Goal: Information Seeking & Learning: Learn about a topic

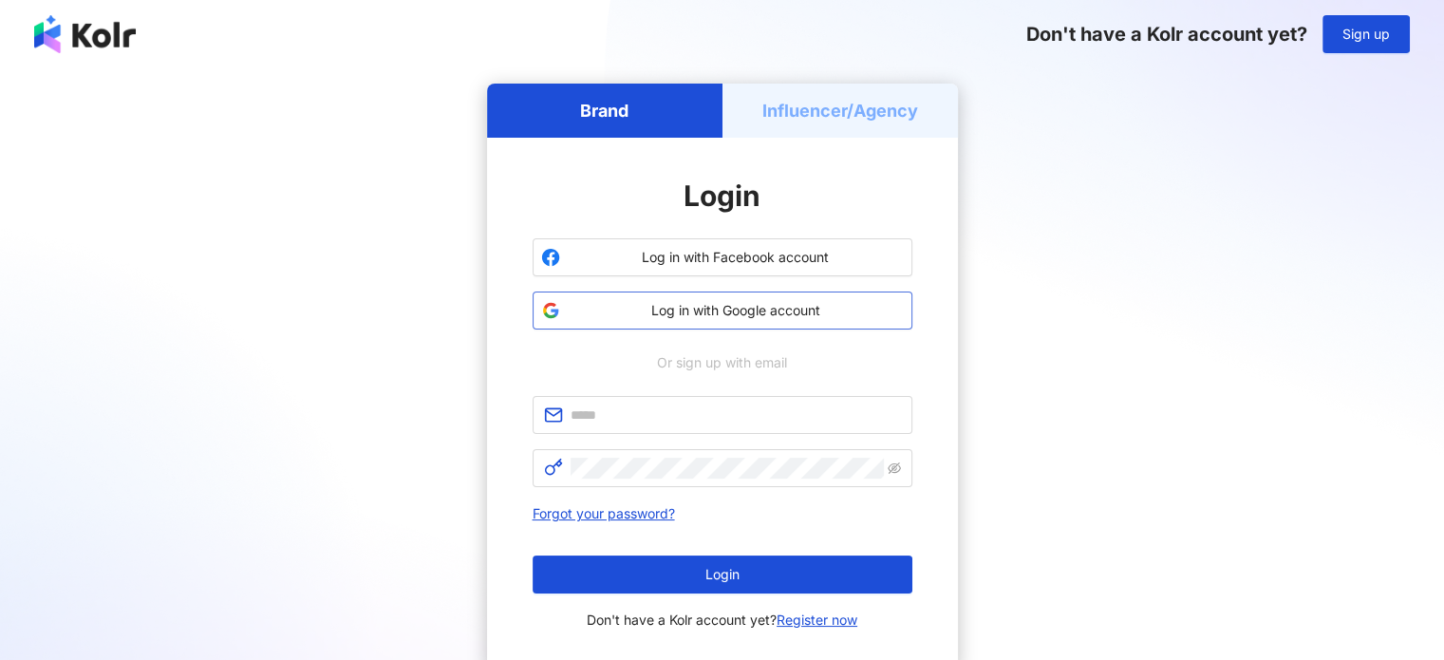
click at [691, 303] on span "Log in with Google account" at bounding box center [736, 310] width 336 height 19
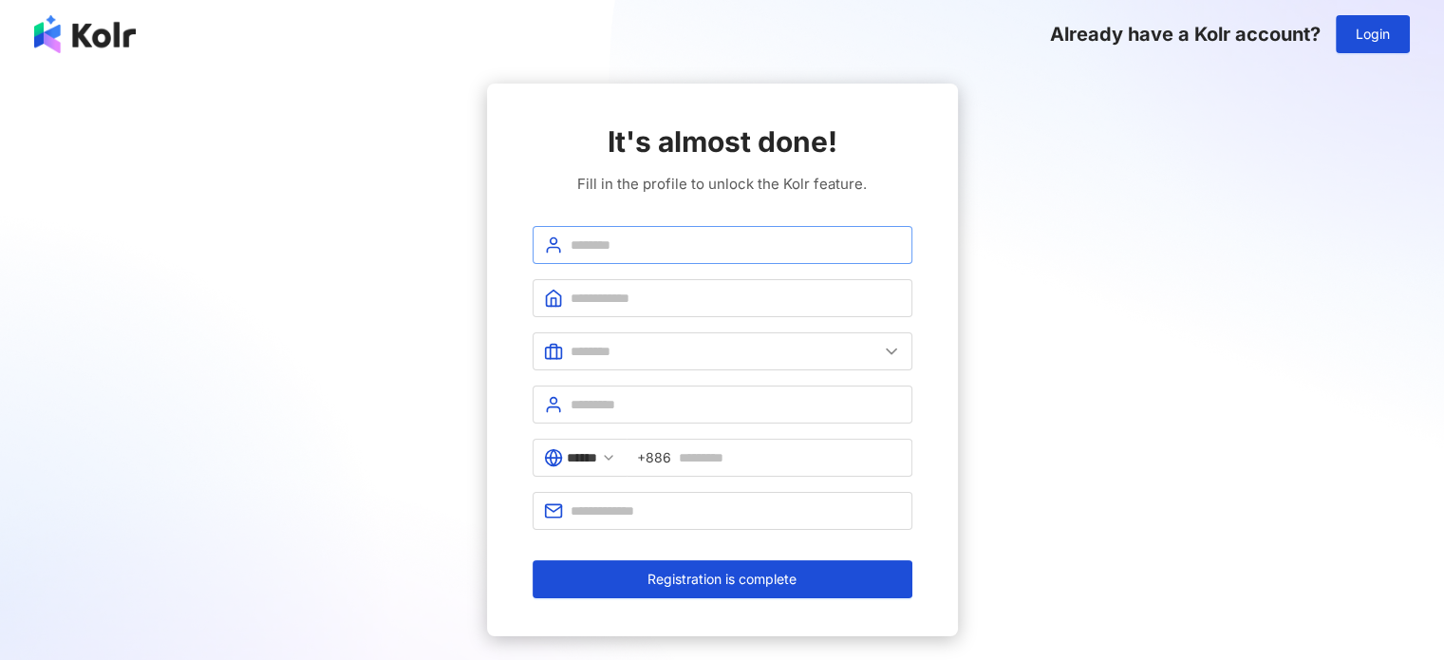
drag, startPoint x: 706, startPoint y: 257, endPoint x: 697, endPoint y: 272, distance: 17.1
click at [706, 257] on span at bounding box center [723, 245] width 380 height 38
type input "*"
type input "********"
click at [735, 290] on input "text" at bounding box center [736, 298] width 330 height 21
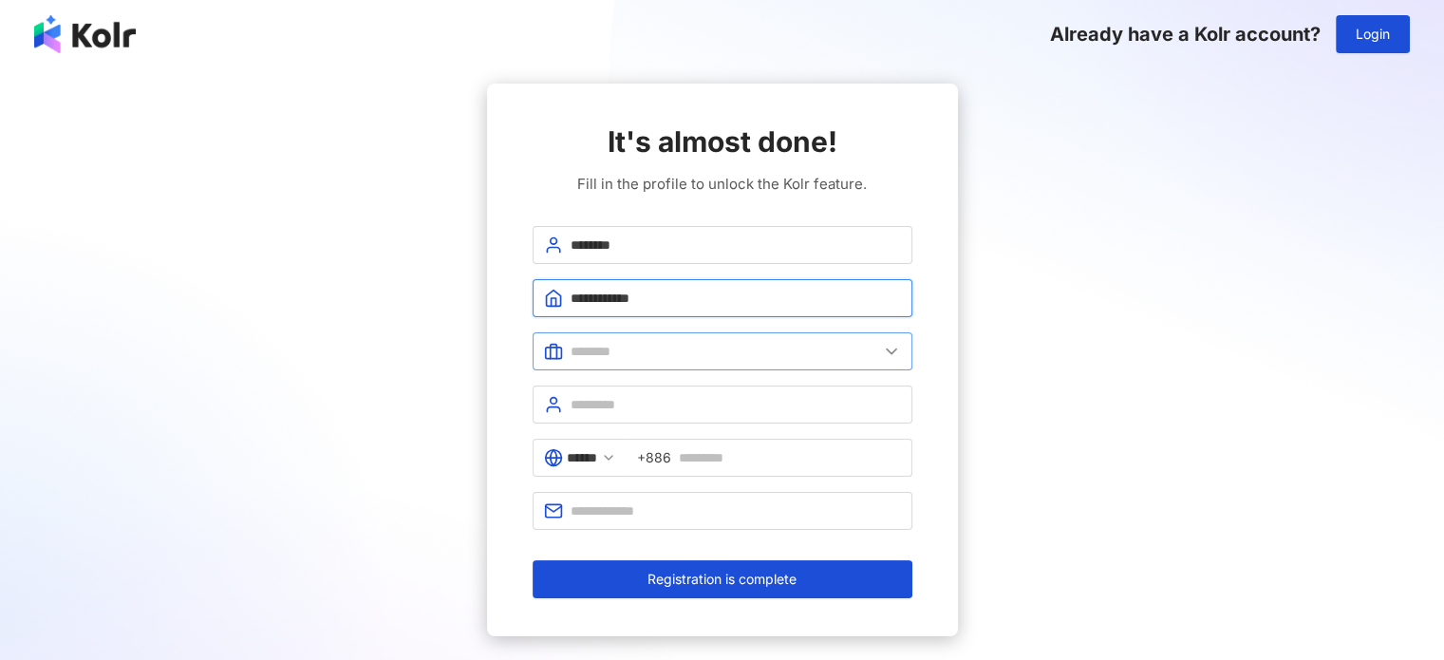
type input "**********"
click at [756, 345] on input "text" at bounding box center [725, 351] width 308 height 21
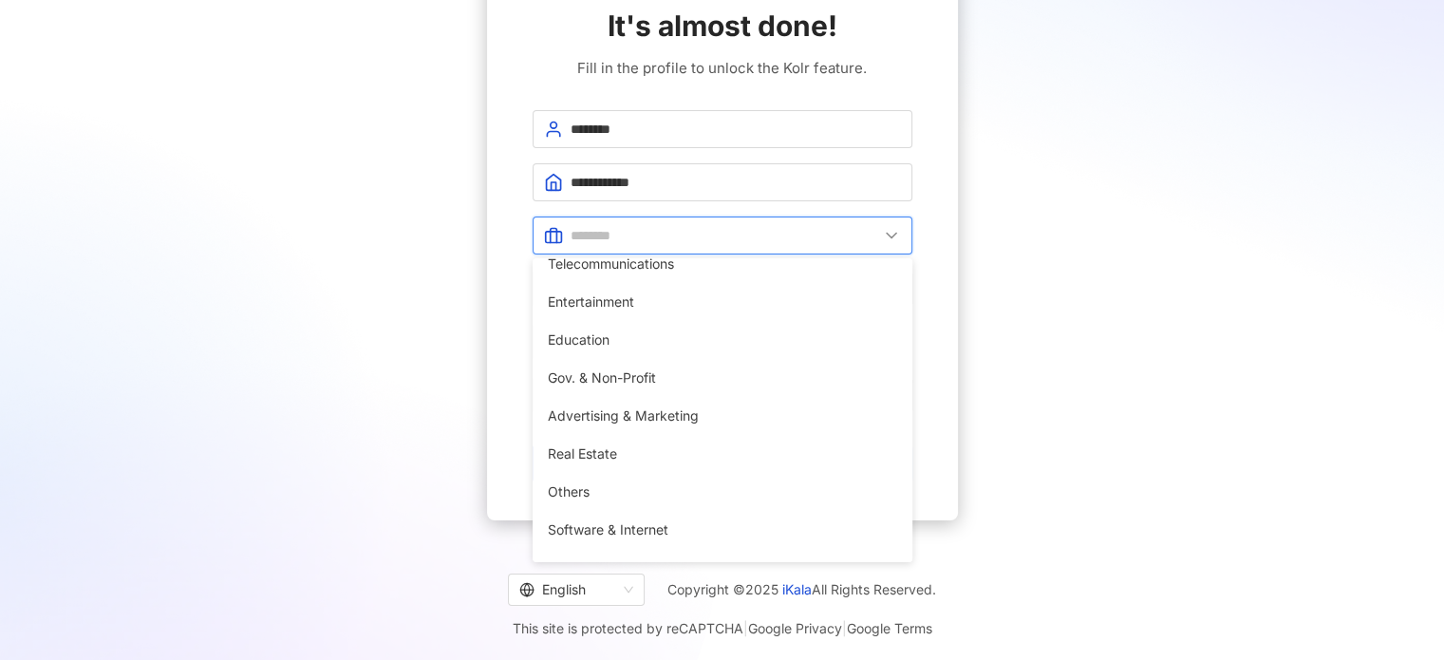
scroll to position [380, 0]
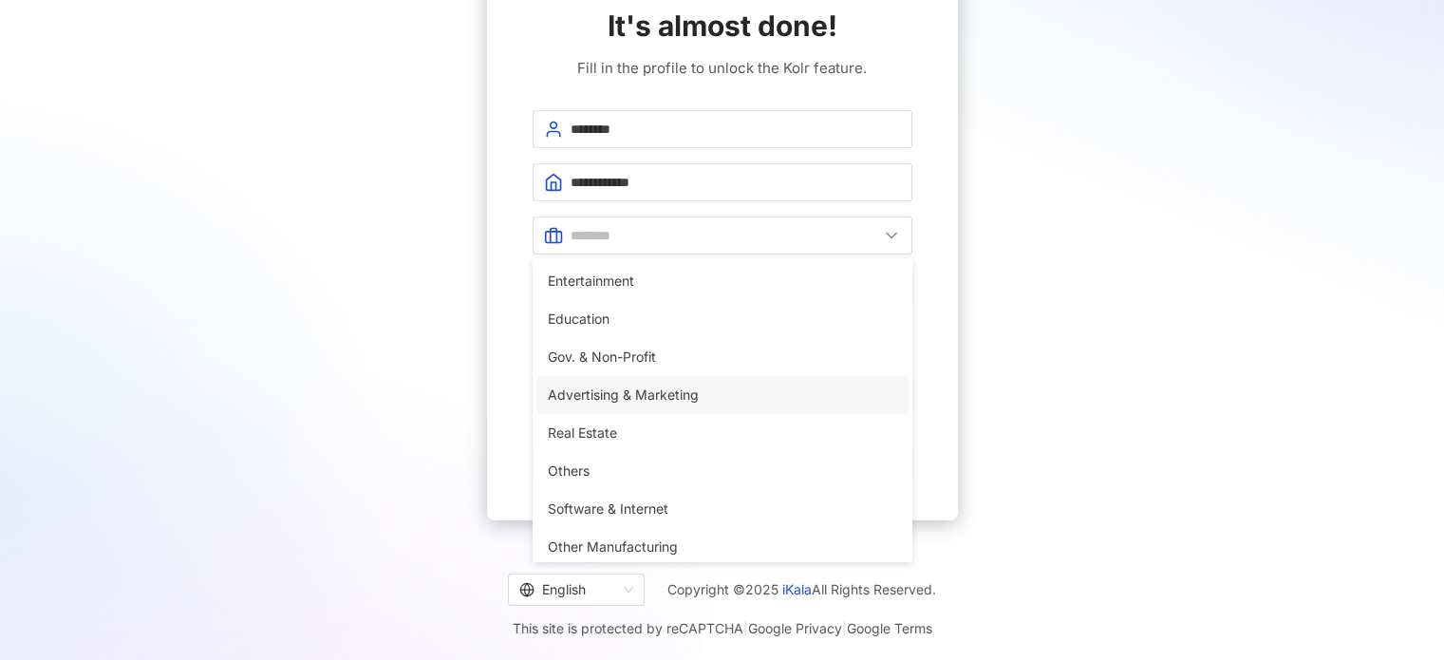
click at [665, 400] on span "Advertising & Marketing" at bounding box center [722, 395] width 349 height 21
type input "**********"
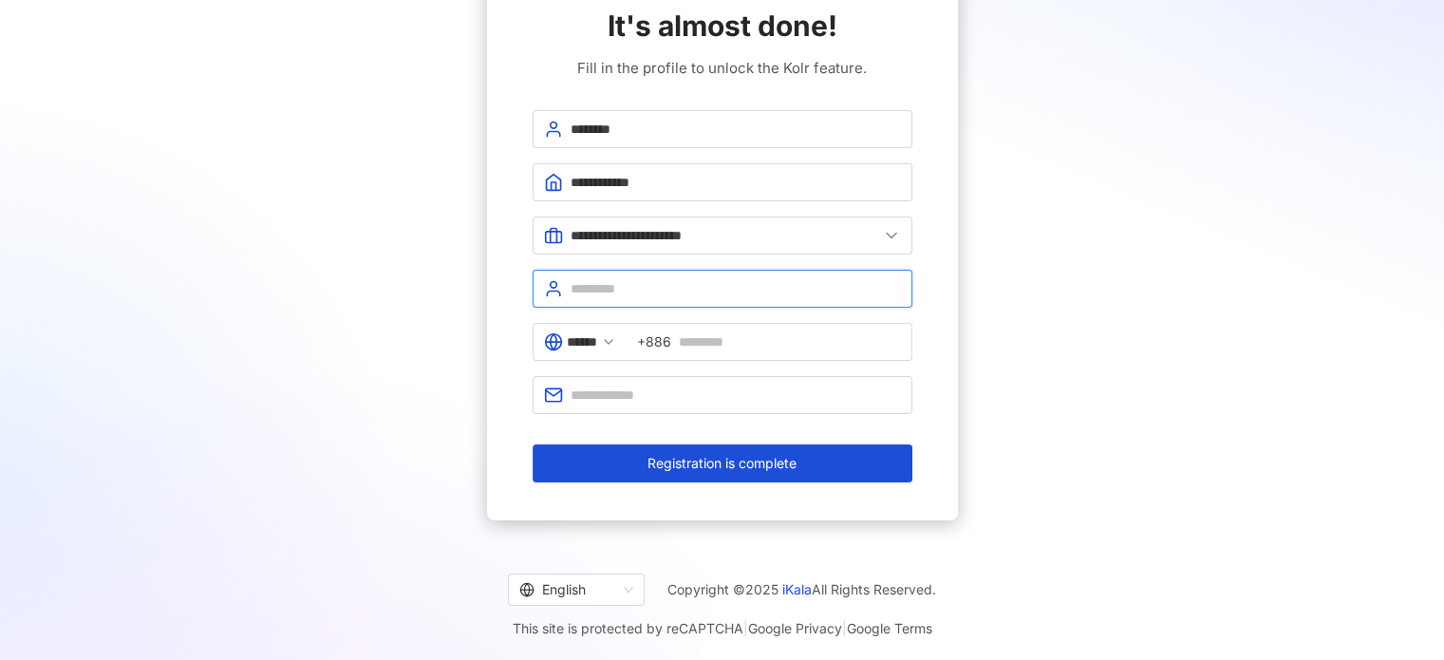
click at [630, 280] on input "text" at bounding box center [736, 288] width 330 height 21
type input "**********"
click at [659, 339] on span "+886" at bounding box center [654, 341] width 34 height 21
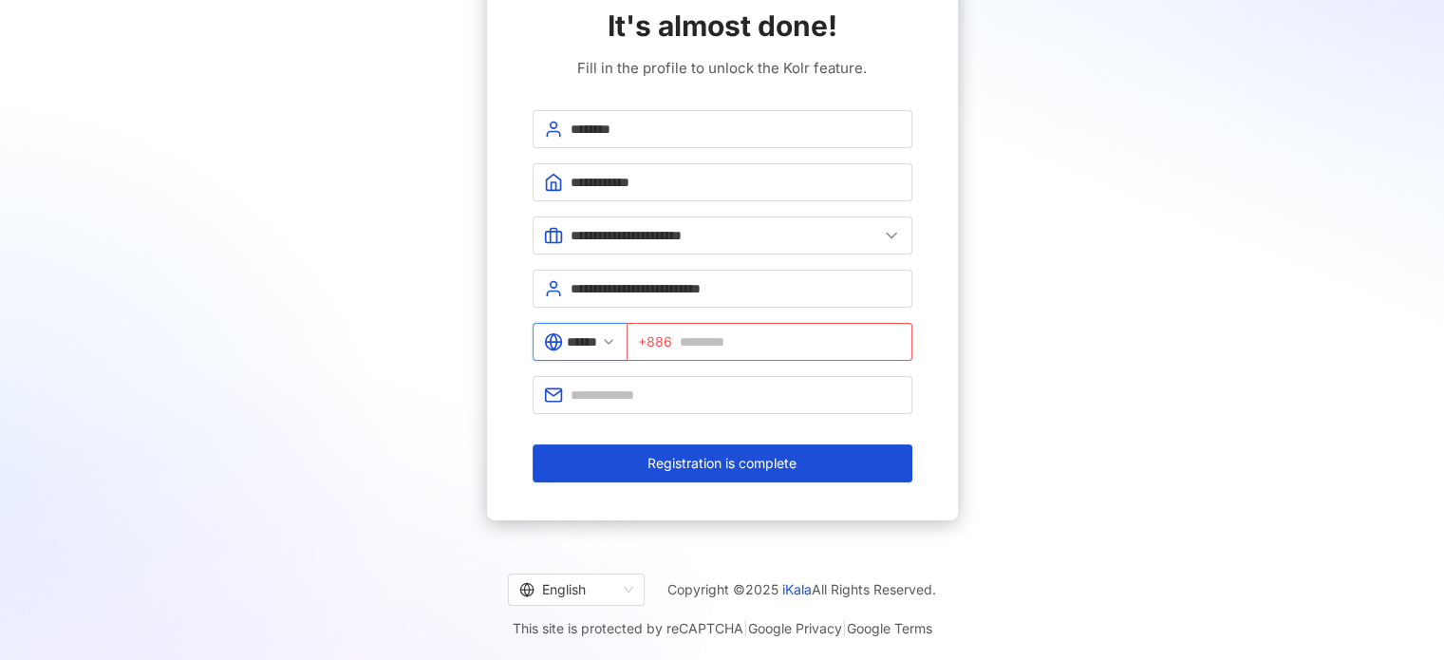
click at [594, 333] on input "******" at bounding box center [582, 341] width 30 height 21
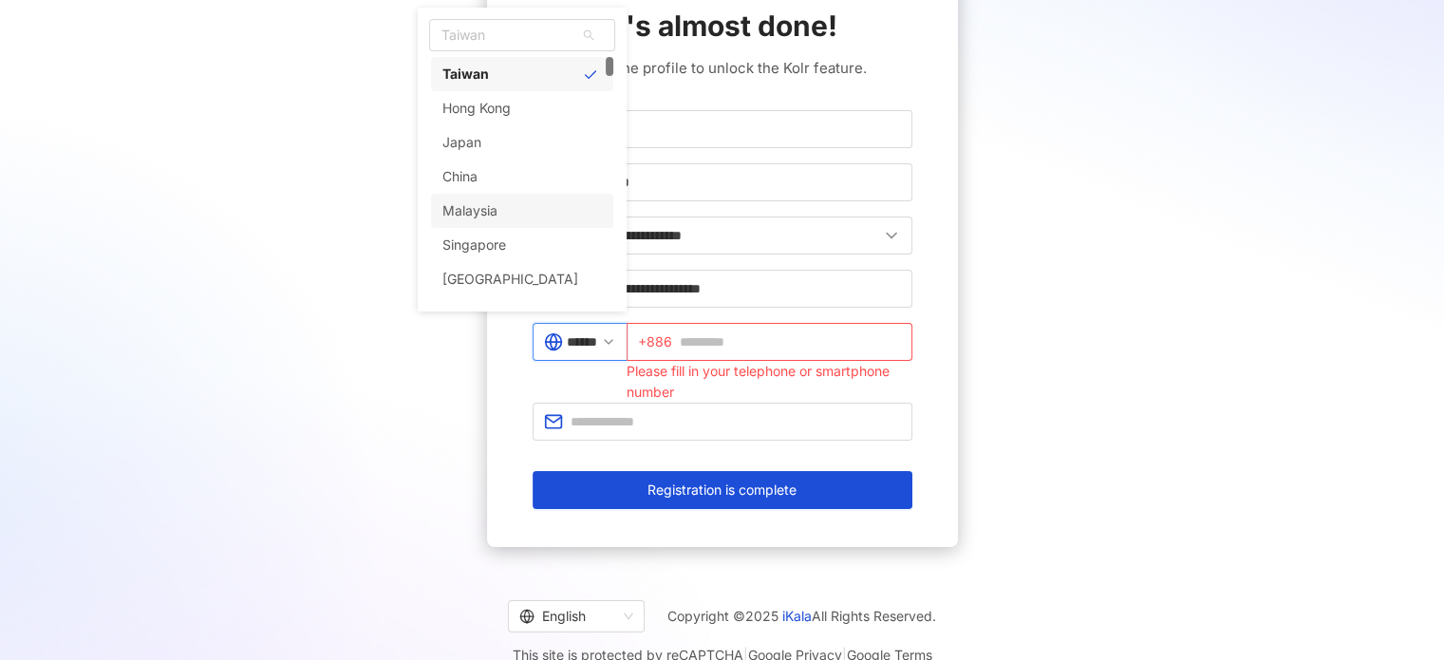
click at [492, 207] on div "Malaysia" at bounding box center [469, 211] width 55 height 34
type input "********"
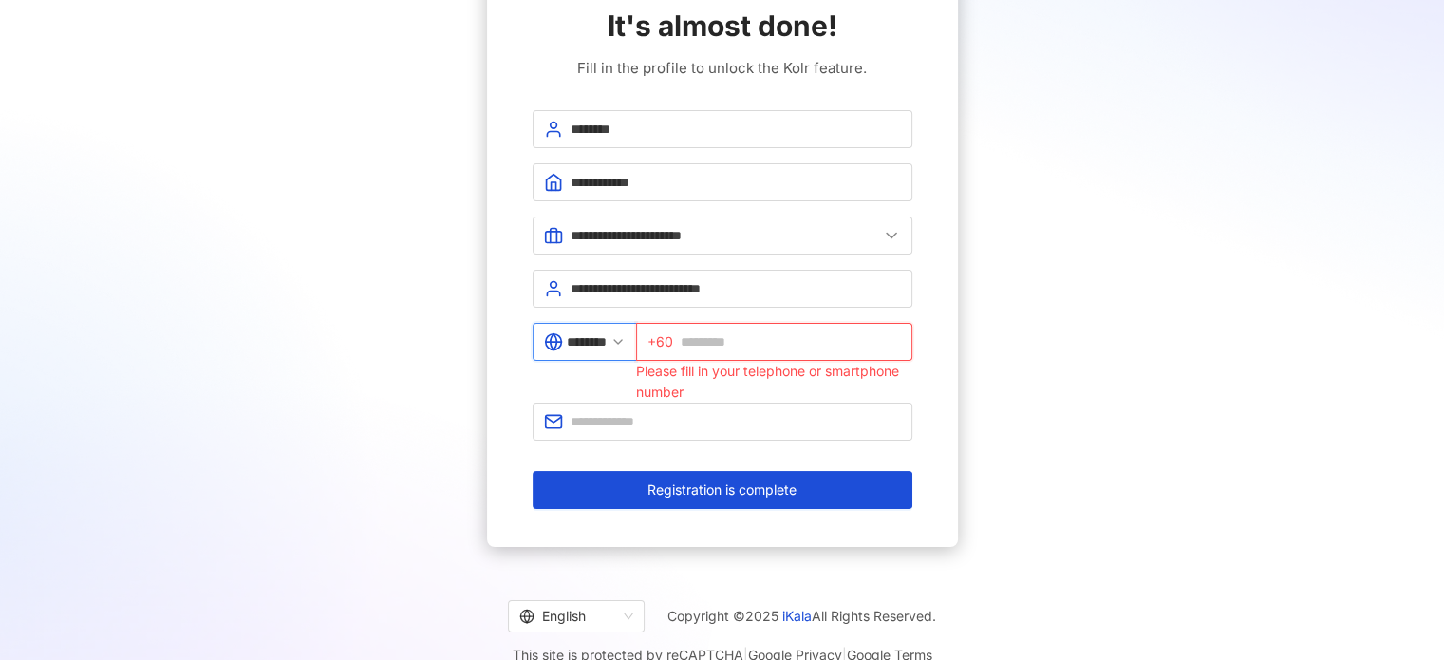
click at [699, 349] on input "text" at bounding box center [791, 341] width 220 height 21
type input "*********"
click at [622, 422] on input "text" at bounding box center [736, 421] width 330 height 21
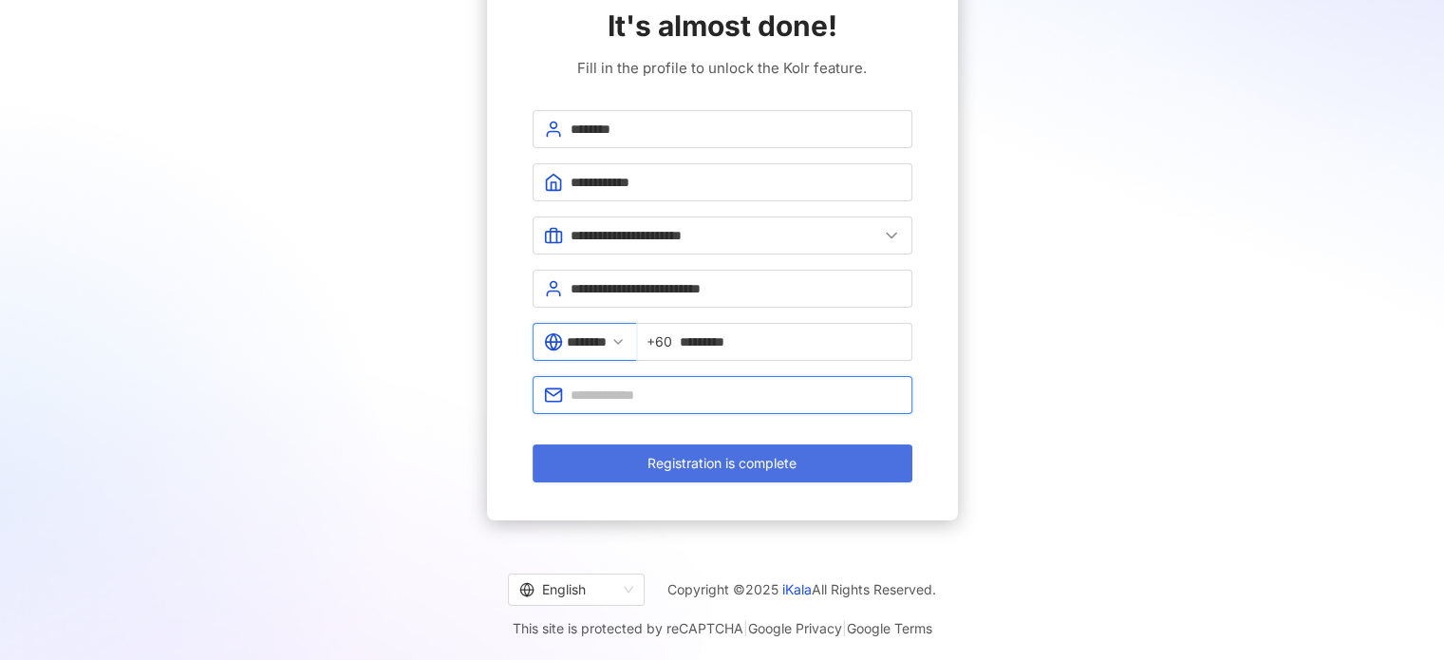
type input "**********"
click at [707, 463] on span "Registration is complete" at bounding box center [722, 463] width 149 height 15
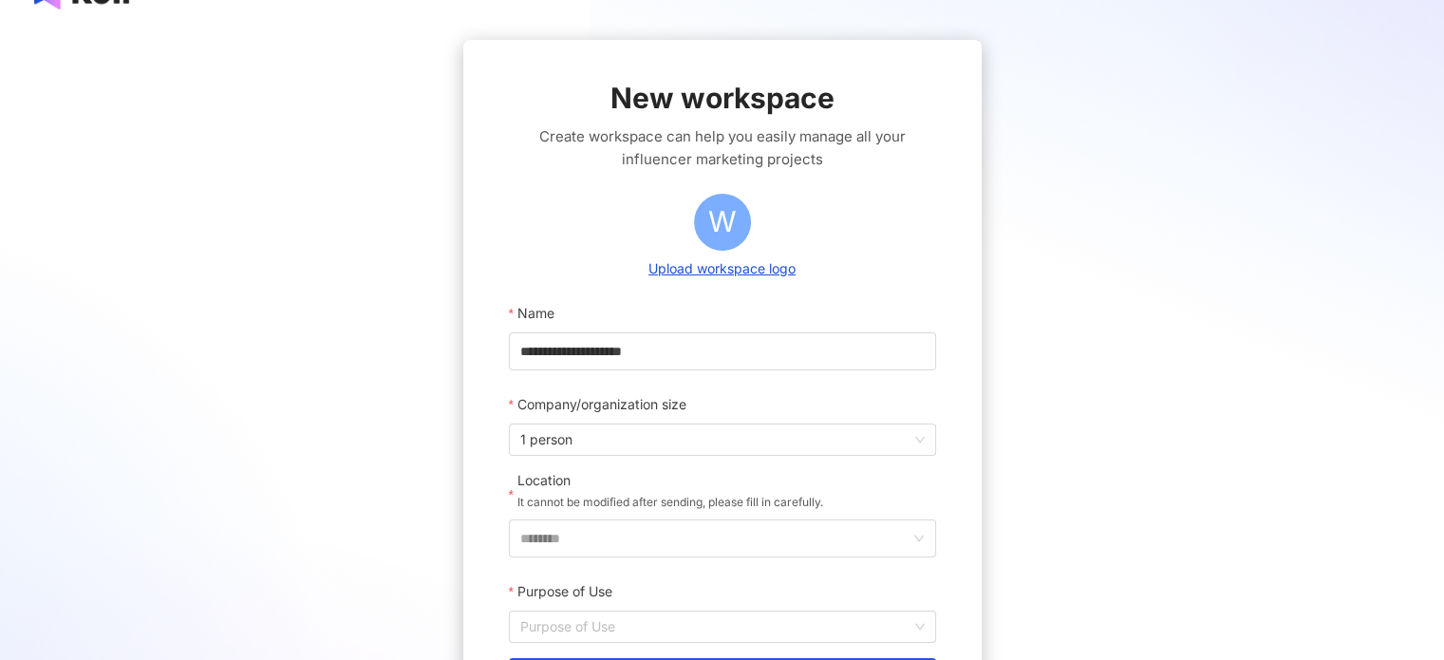
scroll to position [116, 0]
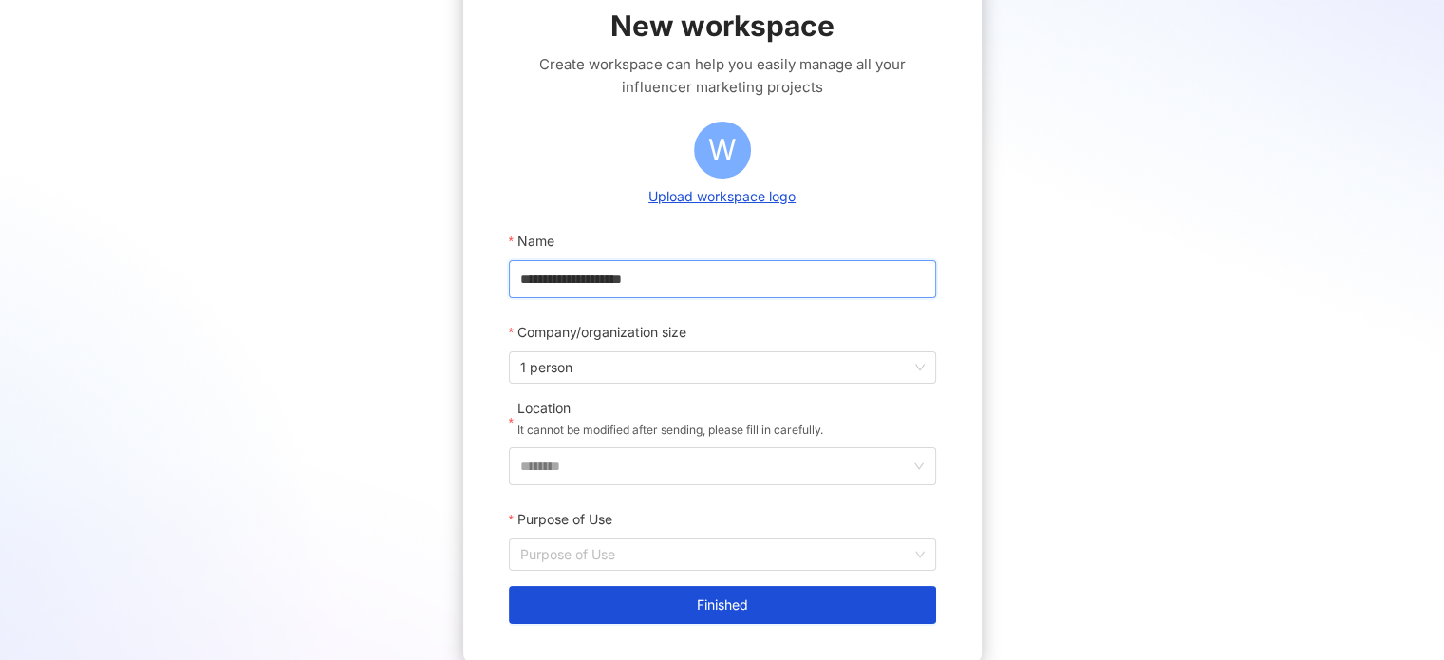
click at [673, 282] on input "**********" at bounding box center [722, 279] width 427 height 38
click at [608, 356] on span "1 person" at bounding box center [722, 367] width 404 height 30
type input "**********"
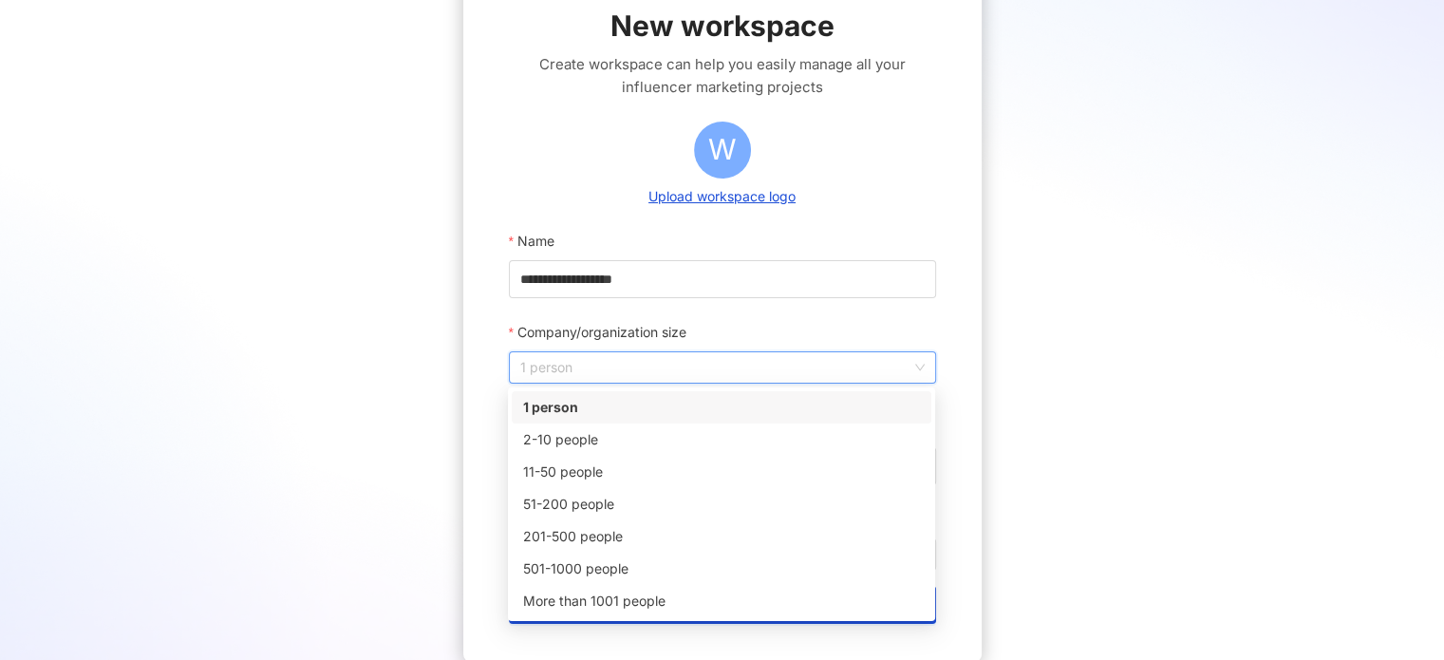
click at [608, 356] on span "1 person" at bounding box center [722, 367] width 404 height 30
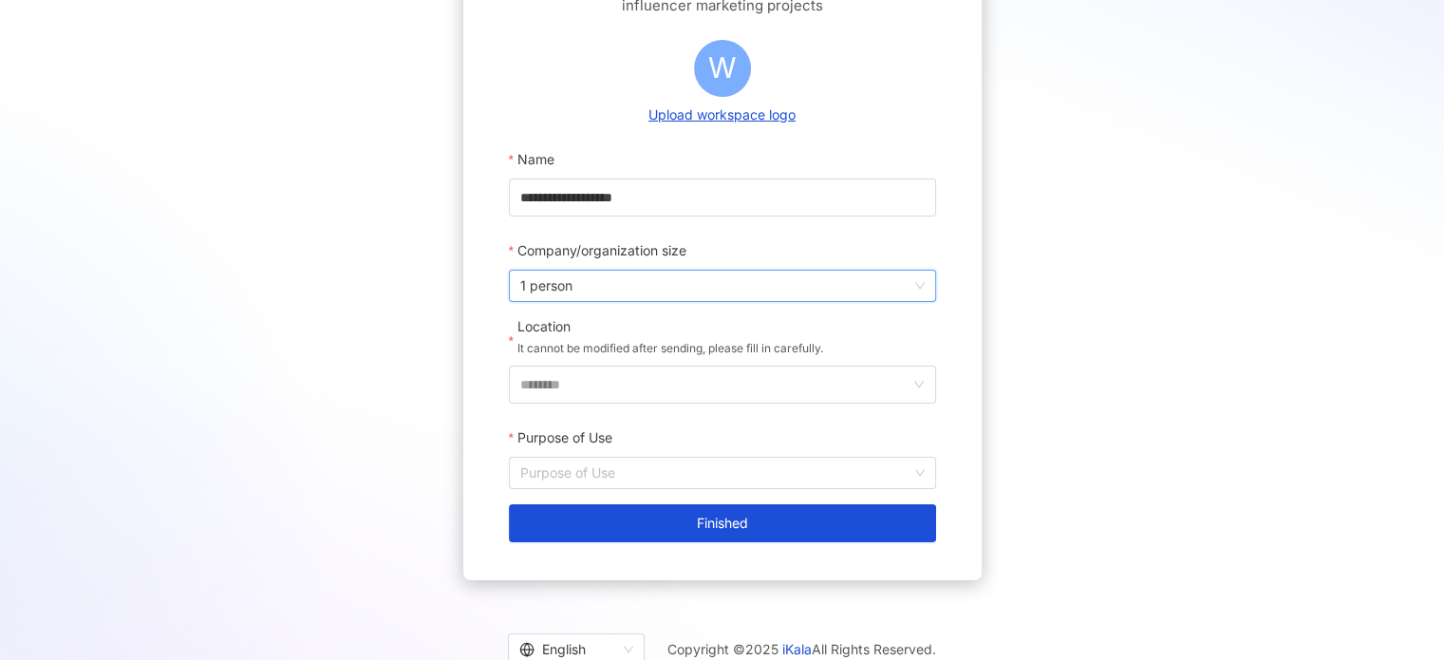
scroll to position [164, 0]
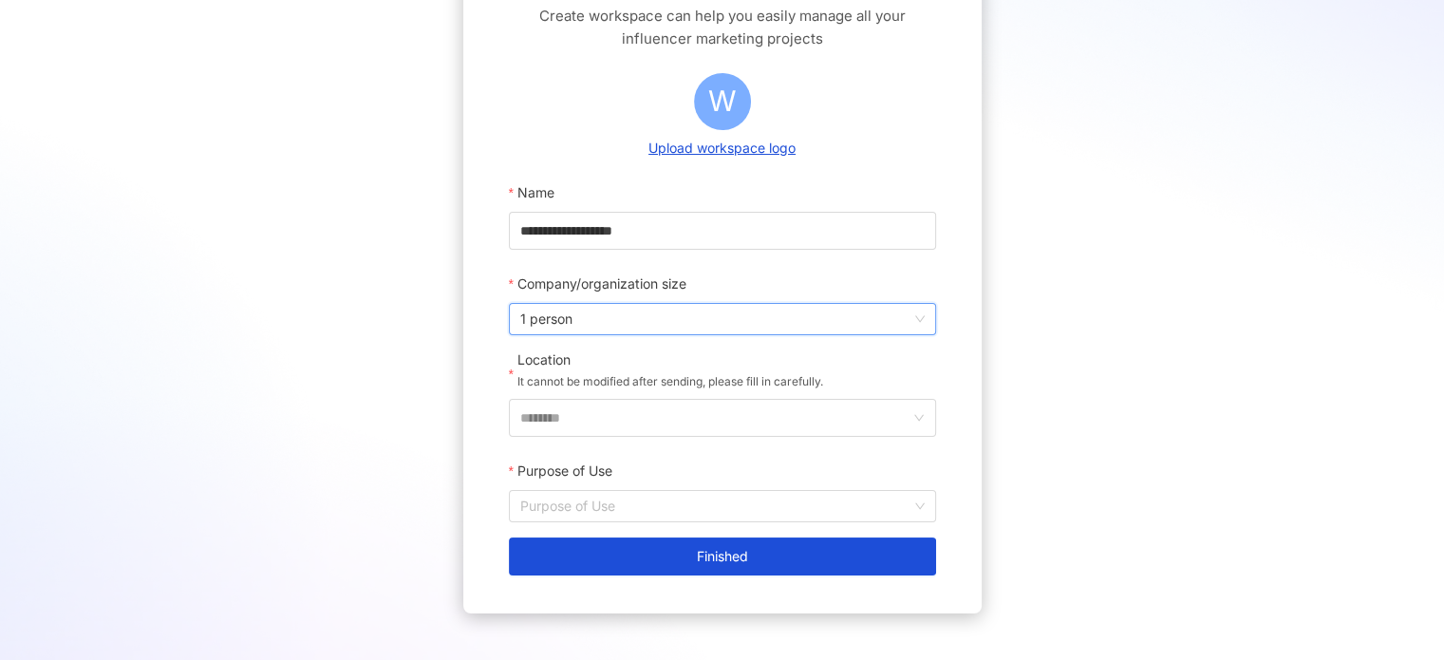
click at [589, 326] on span "1 person" at bounding box center [722, 319] width 404 height 30
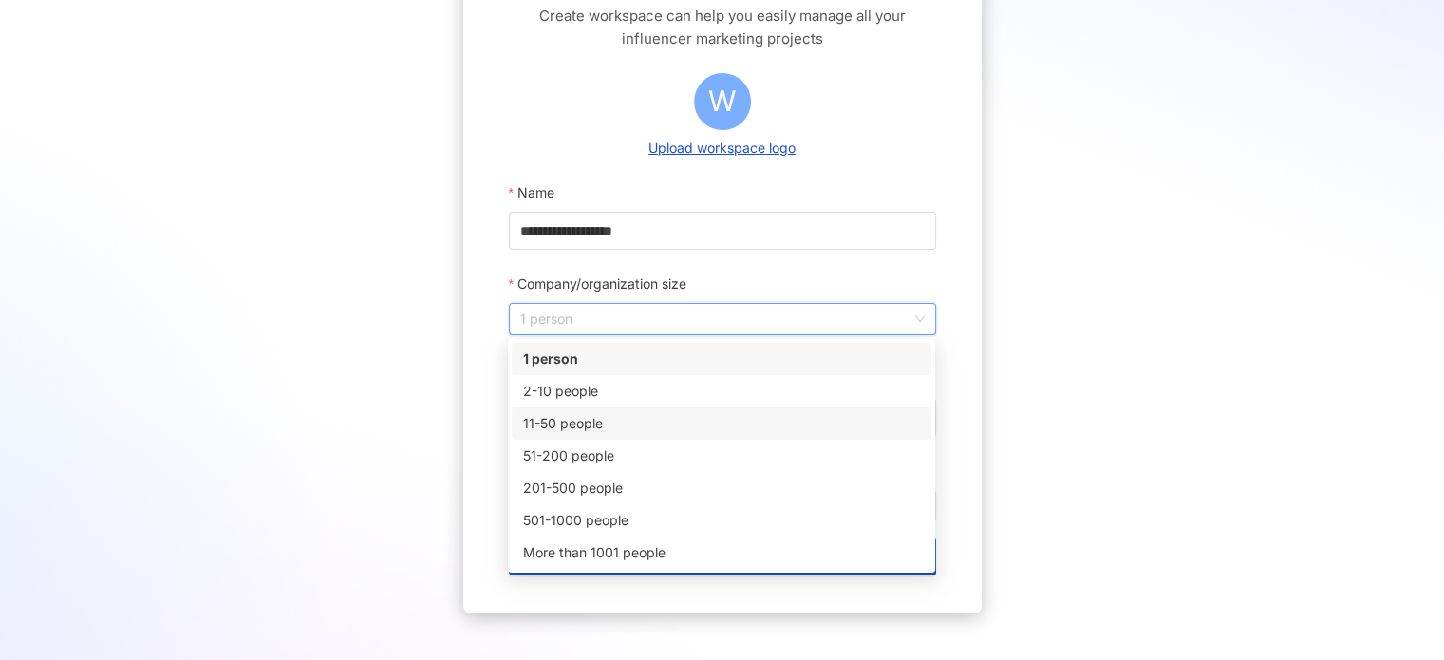
click at [600, 422] on div "11-50 people" at bounding box center [721, 423] width 397 height 21
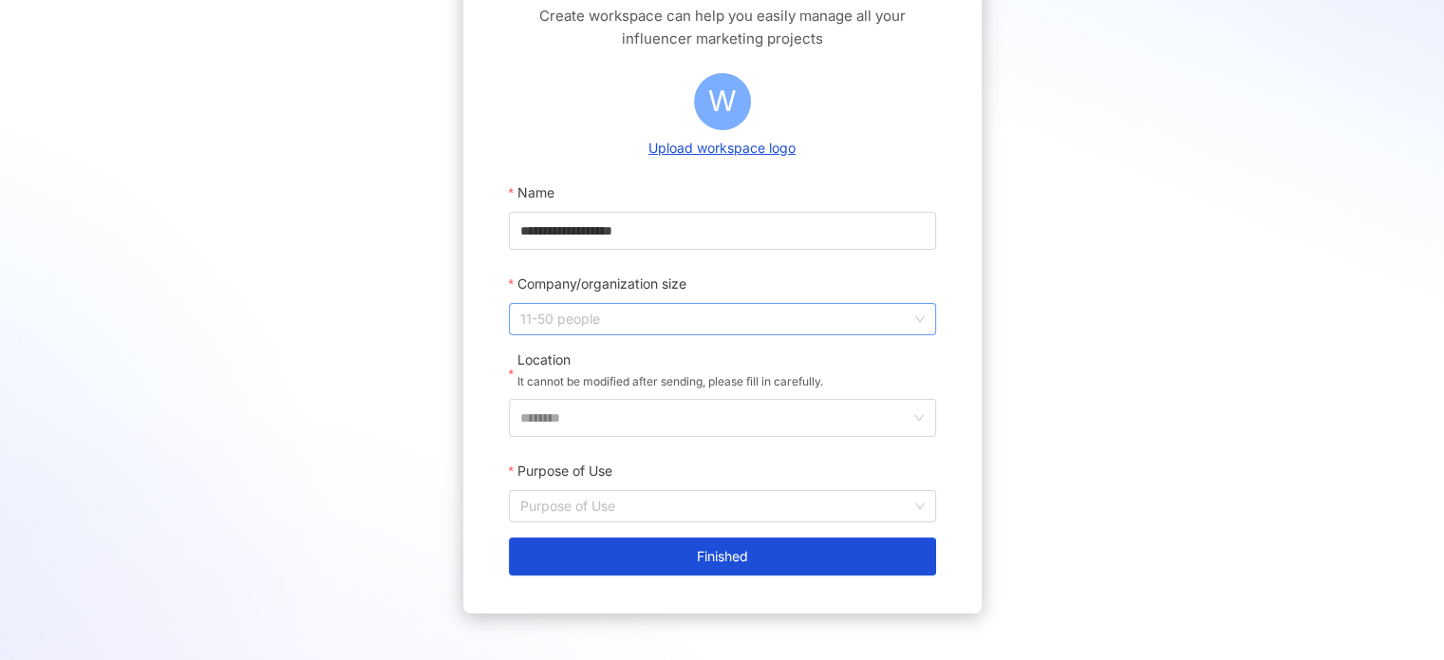
click at [612, 313] on span "11-50 people" at bounding box center [722, 319] width 404 height 30
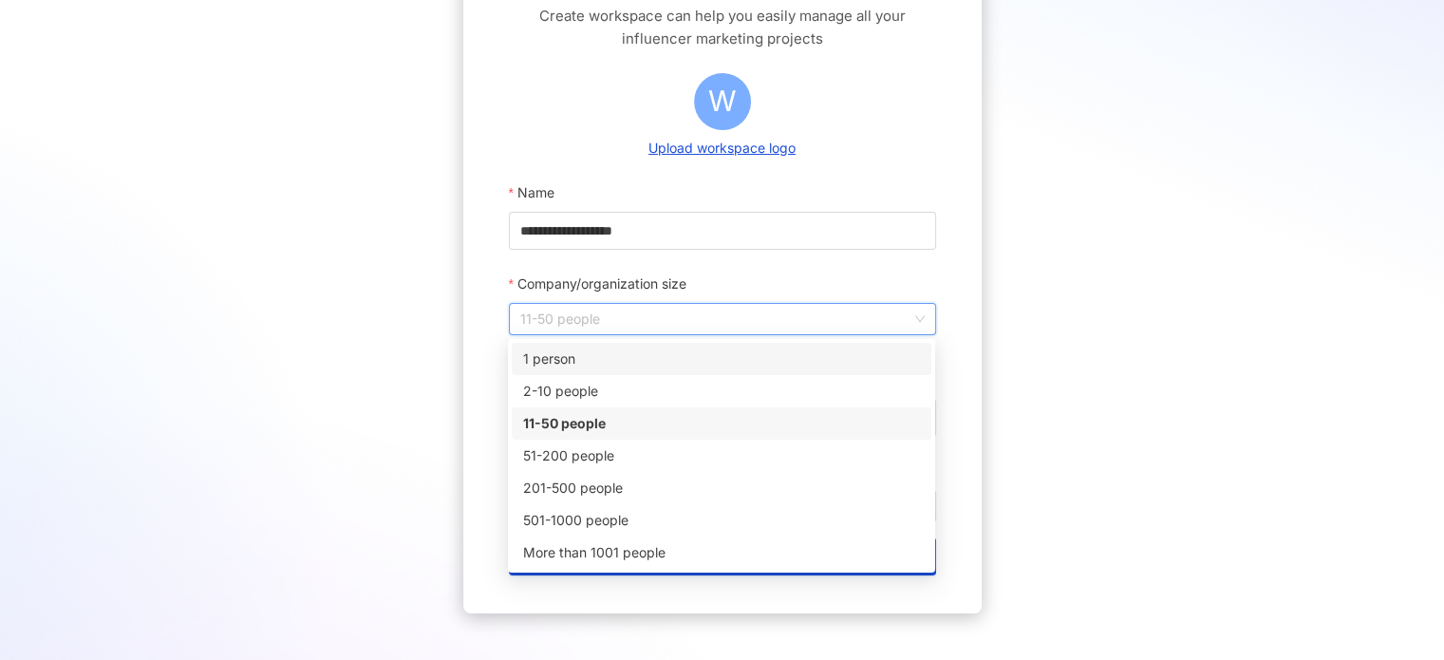
click at [636, 318] on span "11-50 people" at bounding box center [722, 319] width 404 height 30
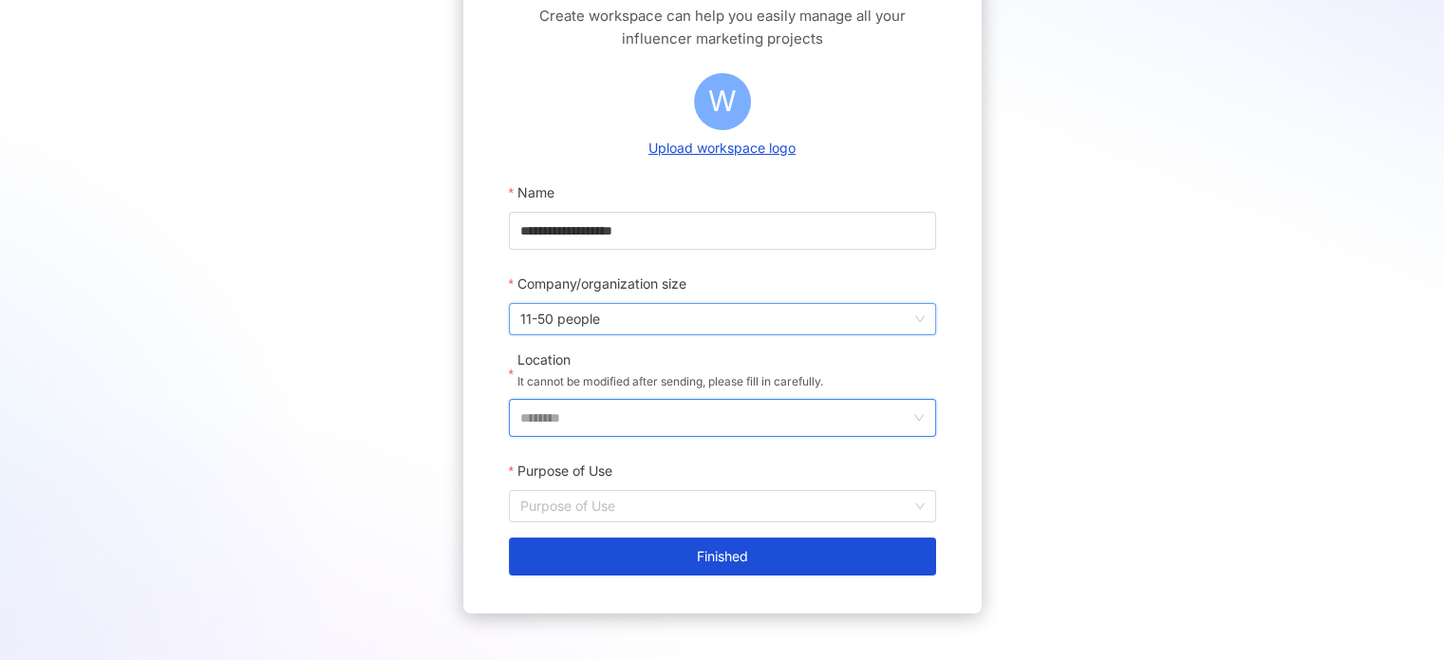
click at [600, 421] on input "********" at bounding box center [714, 418] width 389 height 36
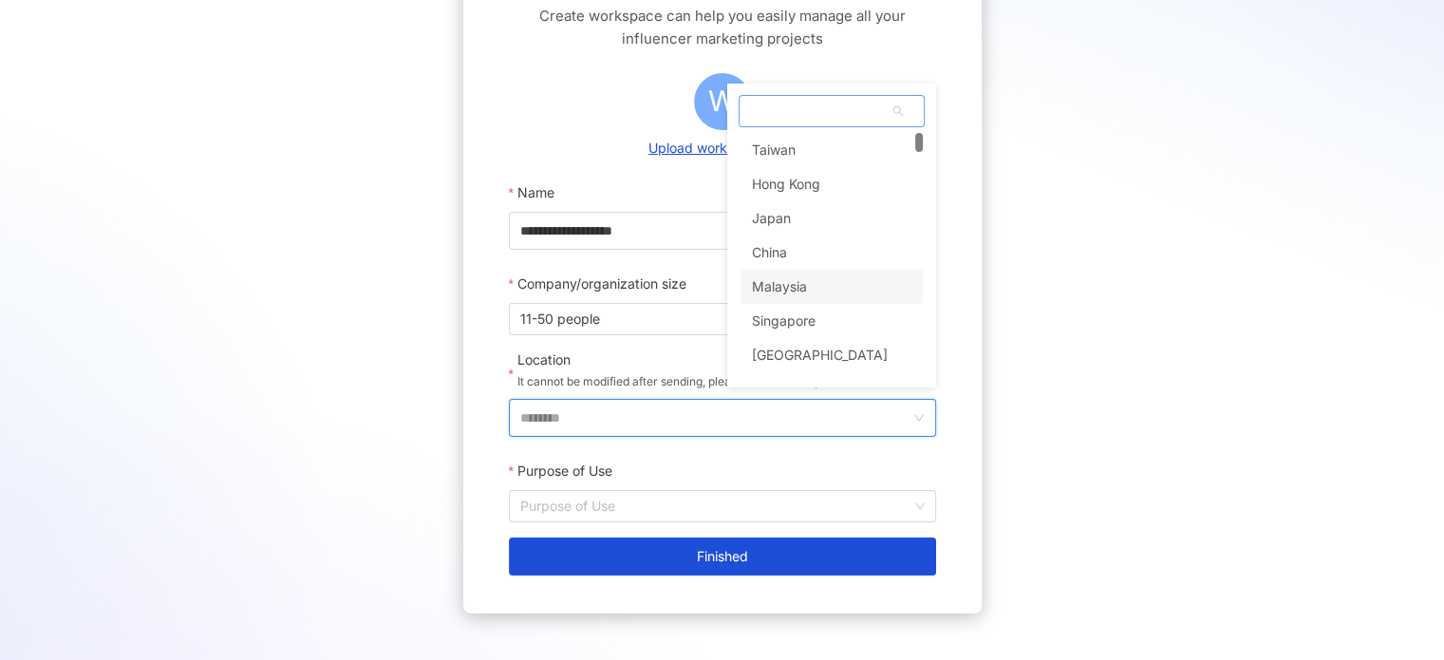
click at [768, 288] on div "Malaysia" at bounding box center [779, 287] width 55 height 34
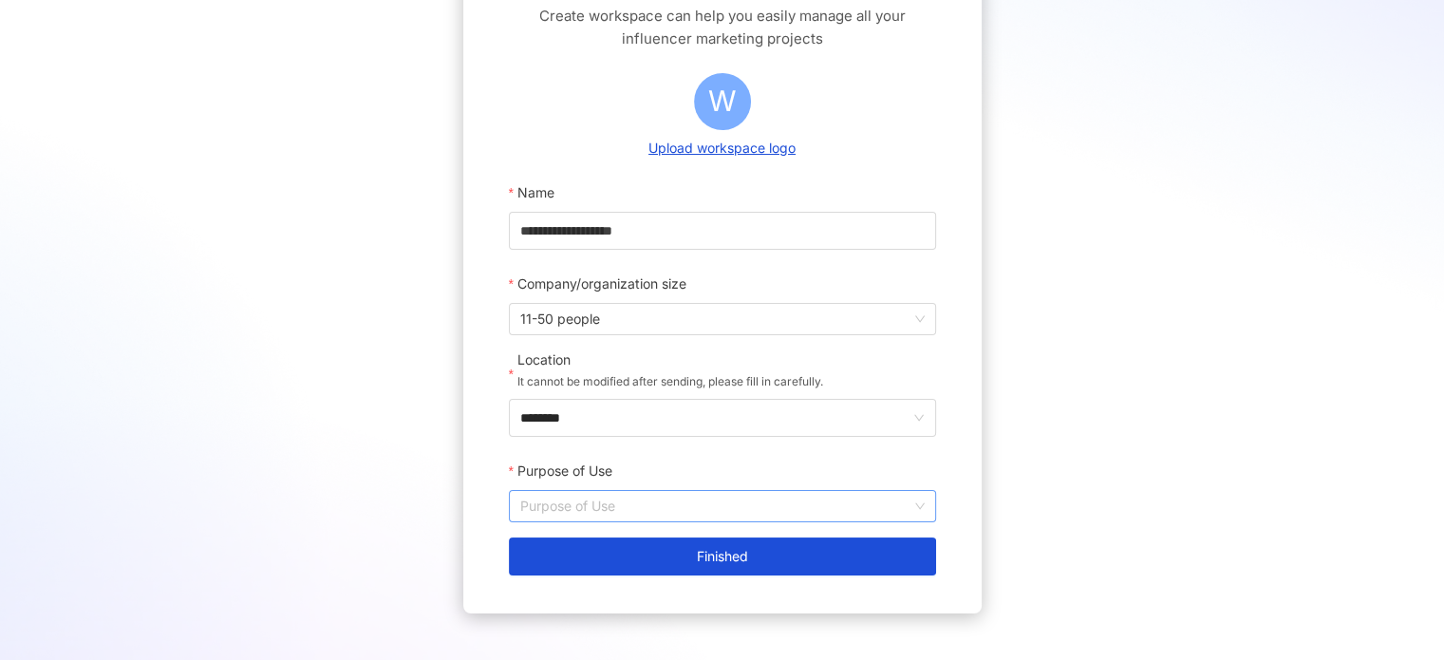
click at [649, 502] on input "Purpose of Use" at bounding box center [722, 506] width 404 height 30
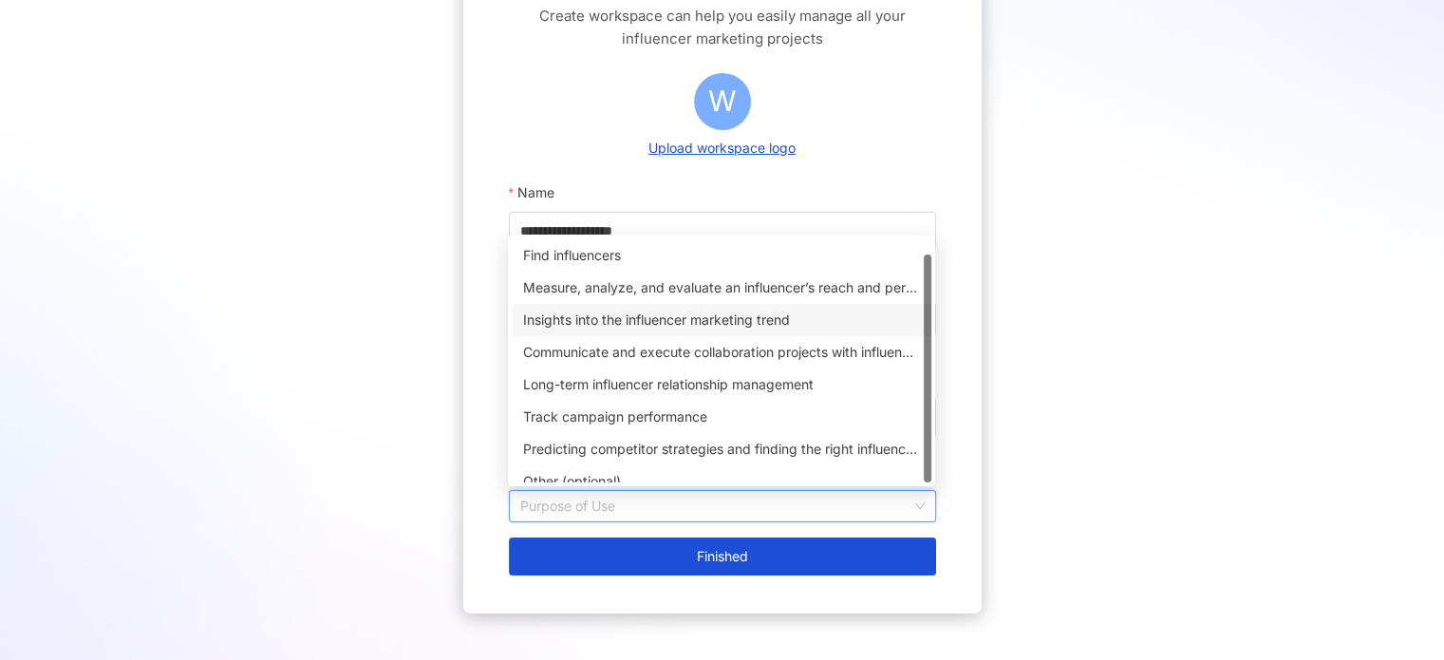
scroll to position [15, 0]
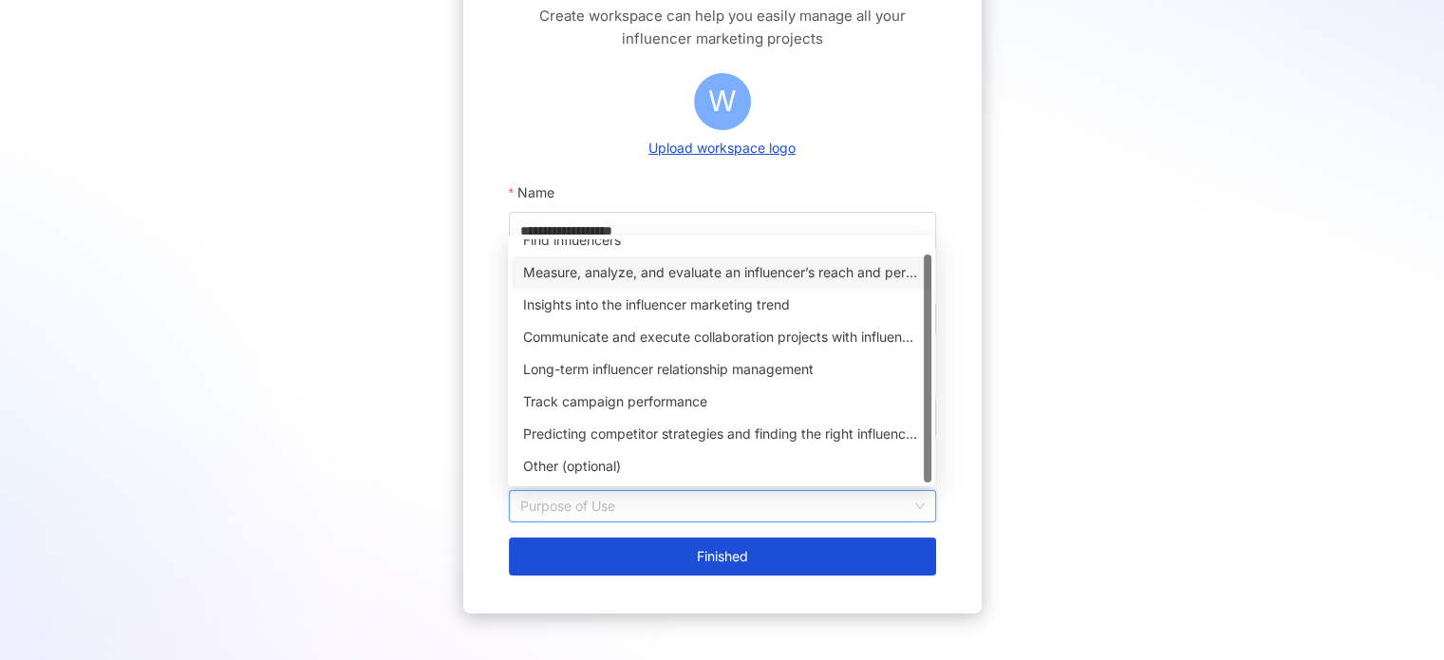
click at [661, 274] on div "Measure, analyze, and evaluate an influencer’s reach and performance on social …" at bounding box center [721, 272] width 397 height 21
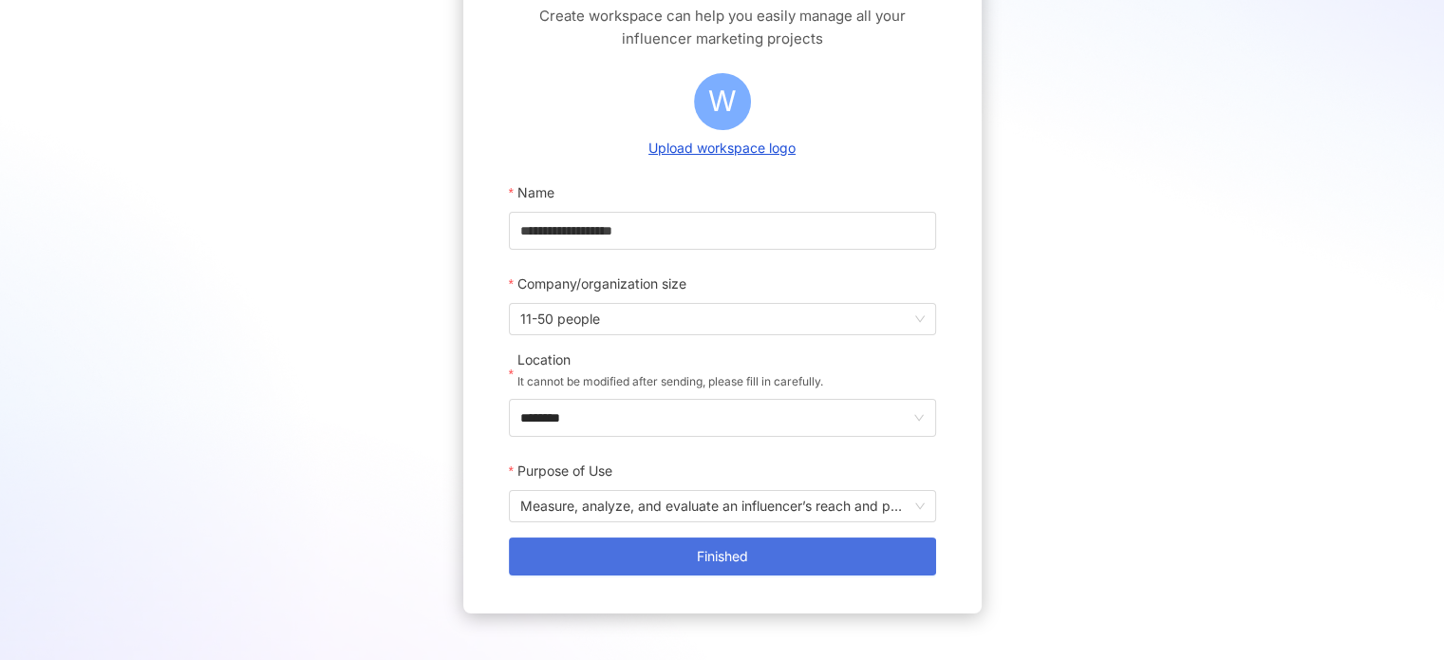
click at [661, 551] on button "Finished" at bounding box center [722, 556] width 427 height 38
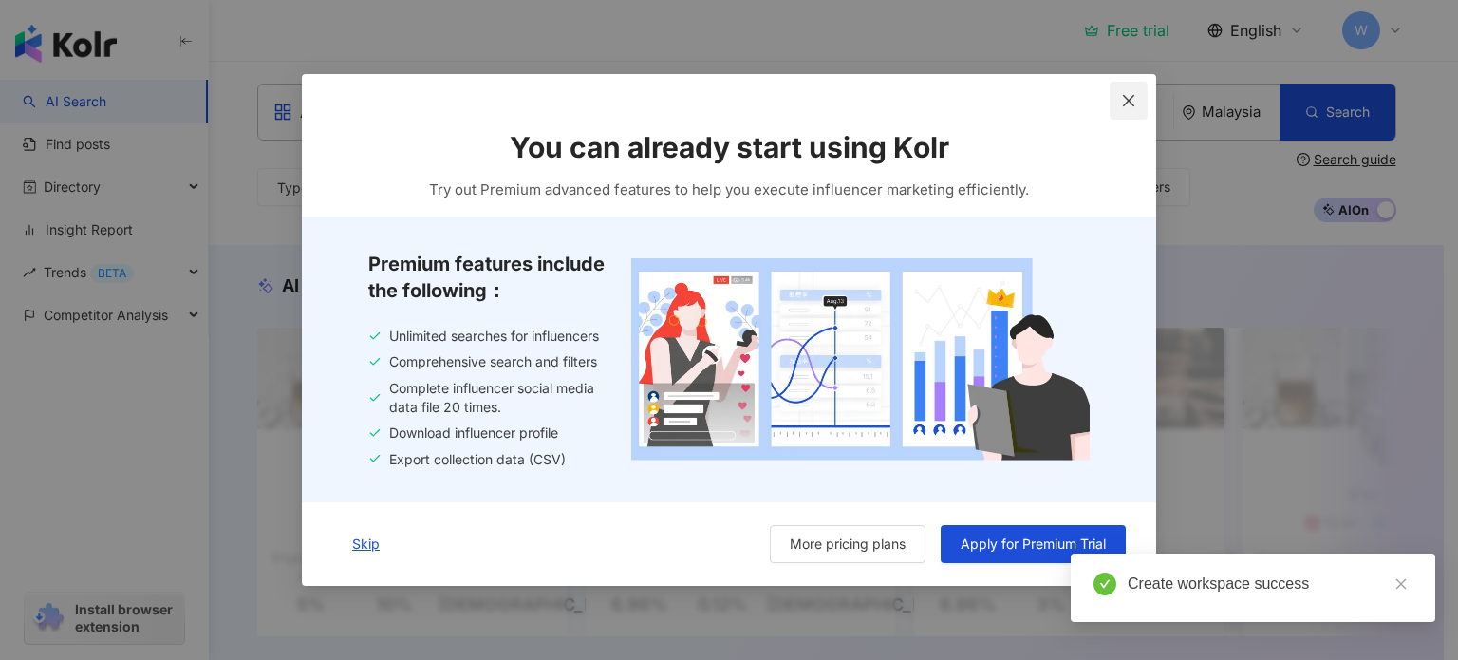
click at [1124, 99] on icon "close" at bounding box center [1128, 100] width 15 height 15
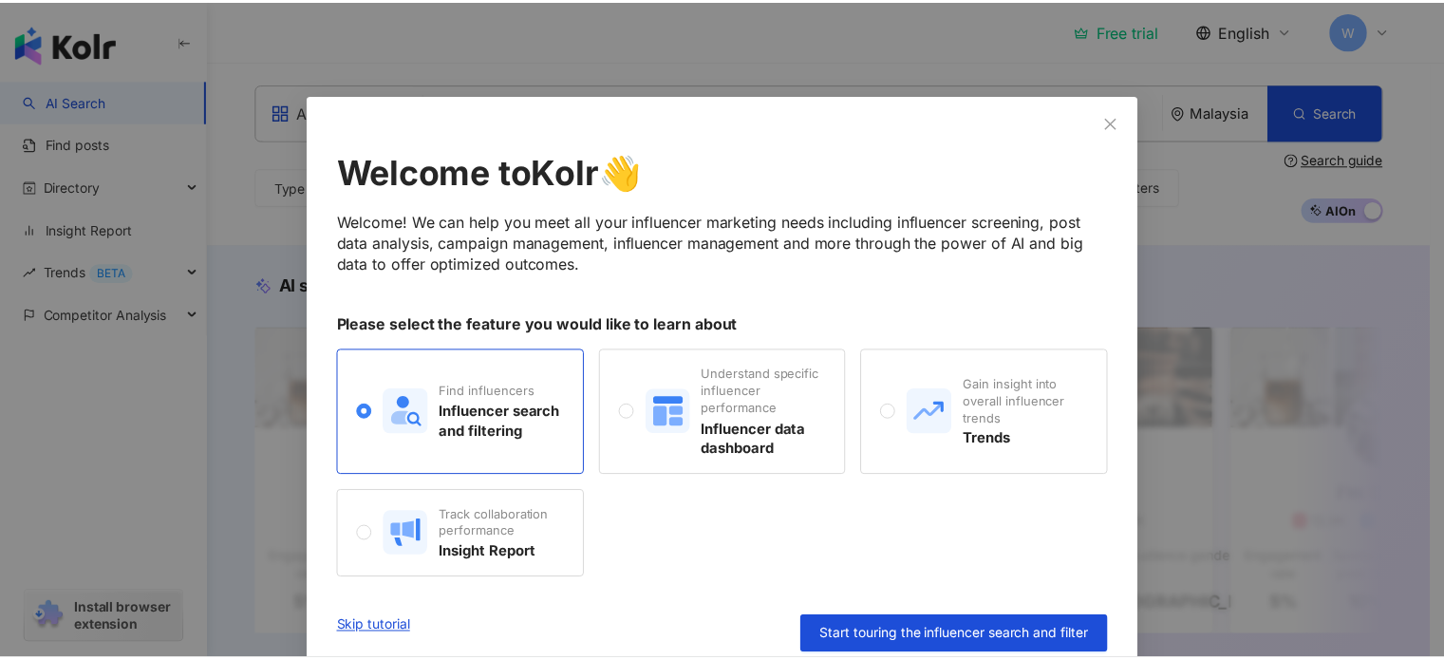
scroll to position [17, 0]
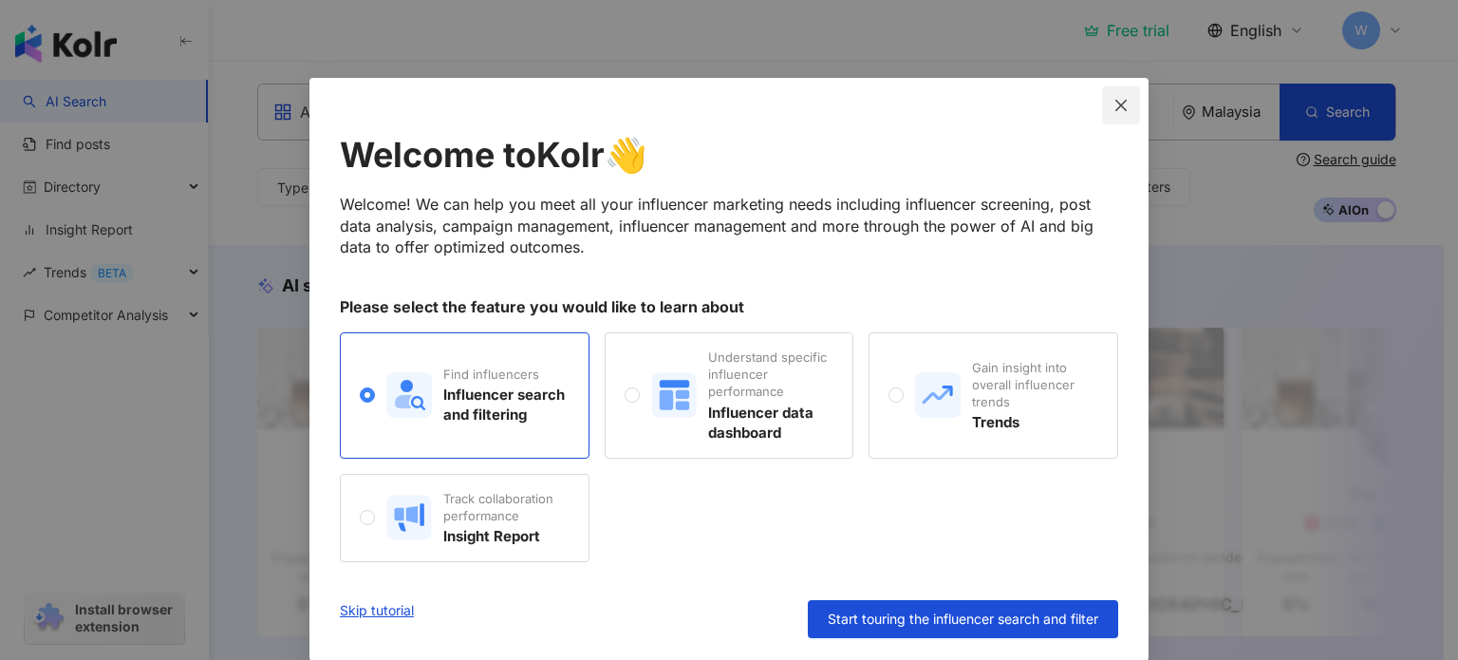
click at [1114, 108] on icon "close" at bounding box center [1121, 105] width 15 height 15
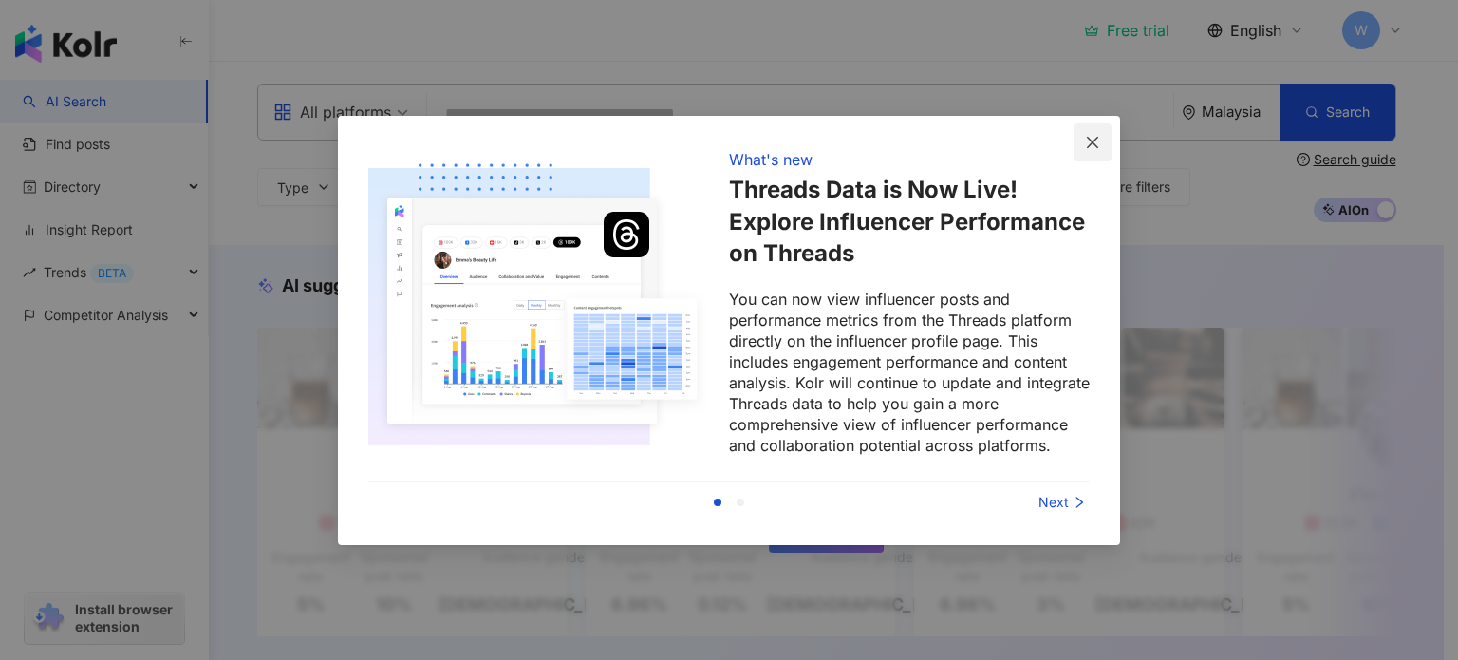
click at [1092, 145] on icon "close" at bounding box center [1092, 142] width 15 height 15
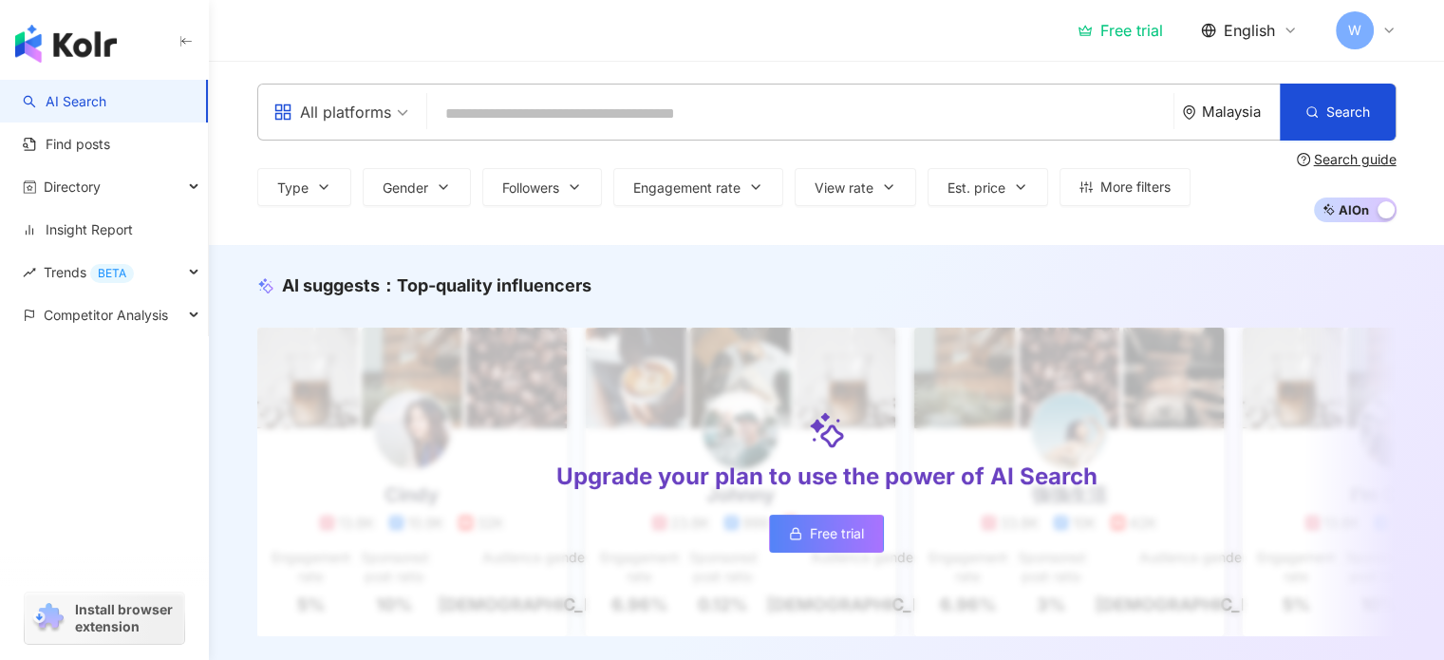
click at [662, 117] on input "search" at bounding box center [800, 114] width 731 height 36
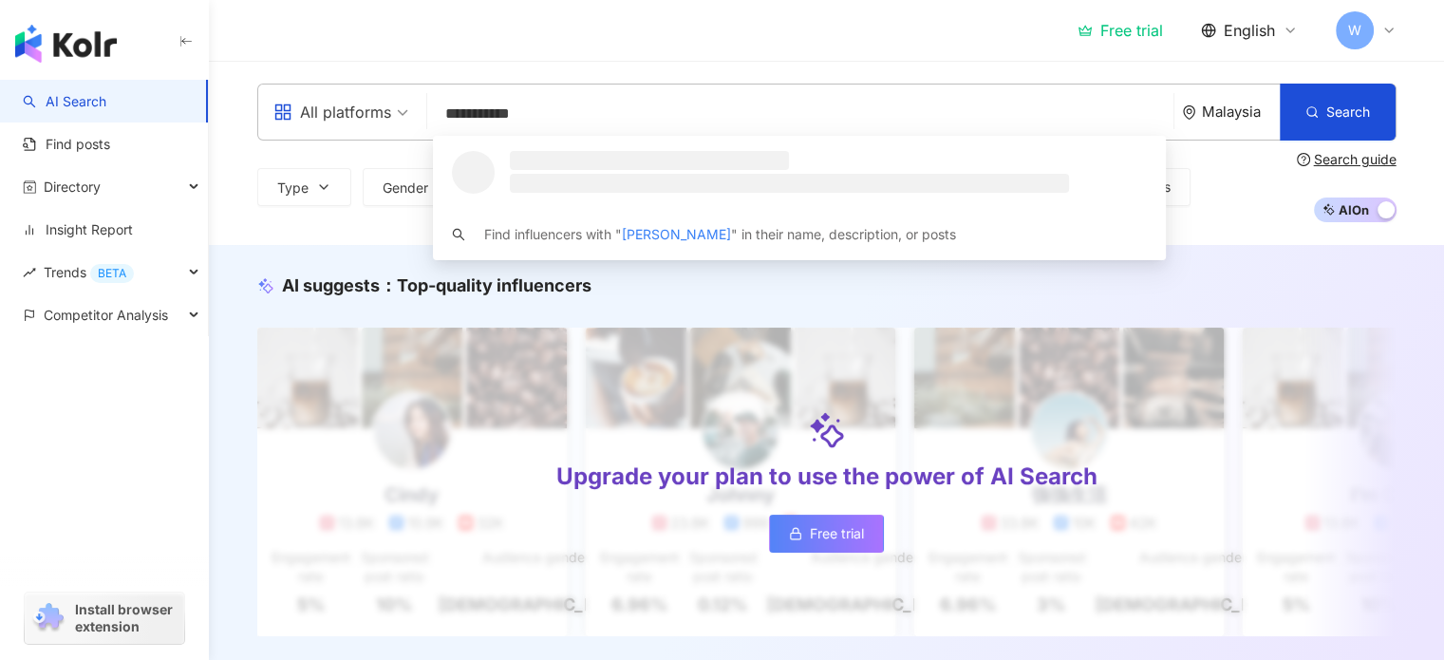
type input "**********"
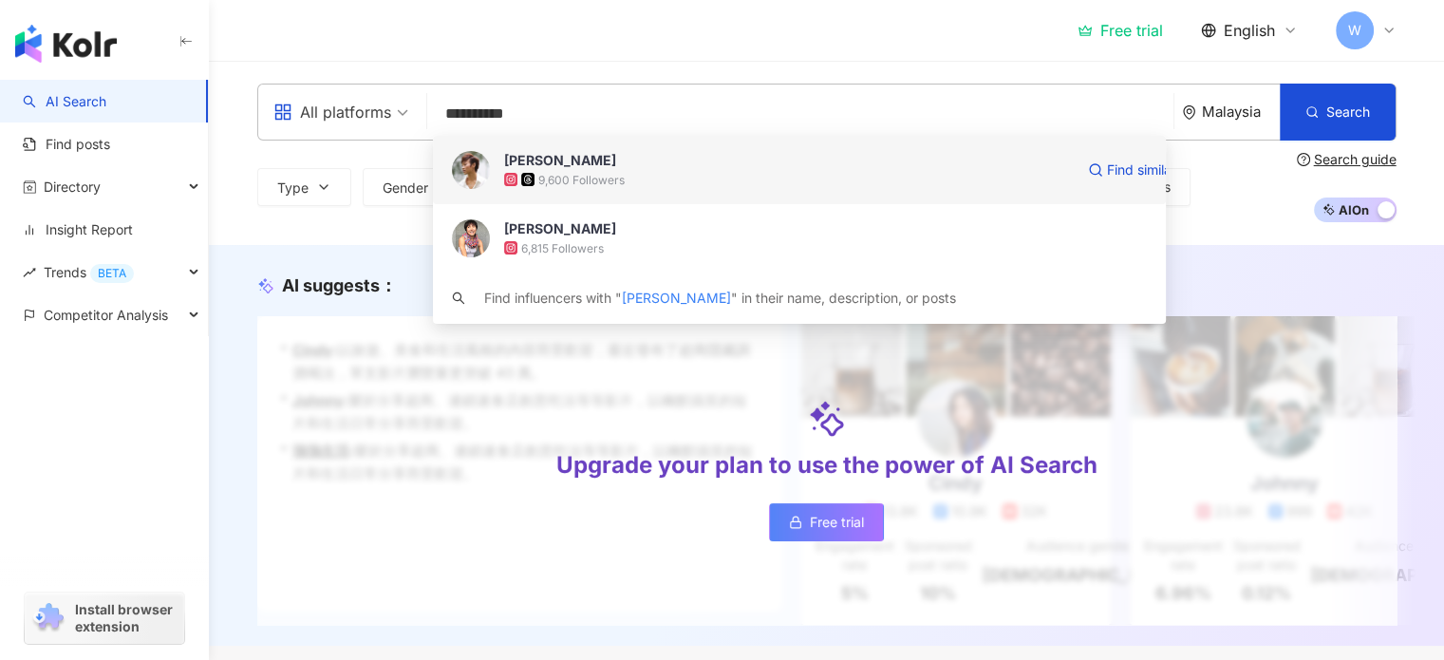
click at [643, 155] on span "Davina Goh" at bounding box center [789, 160] width 570 height 19
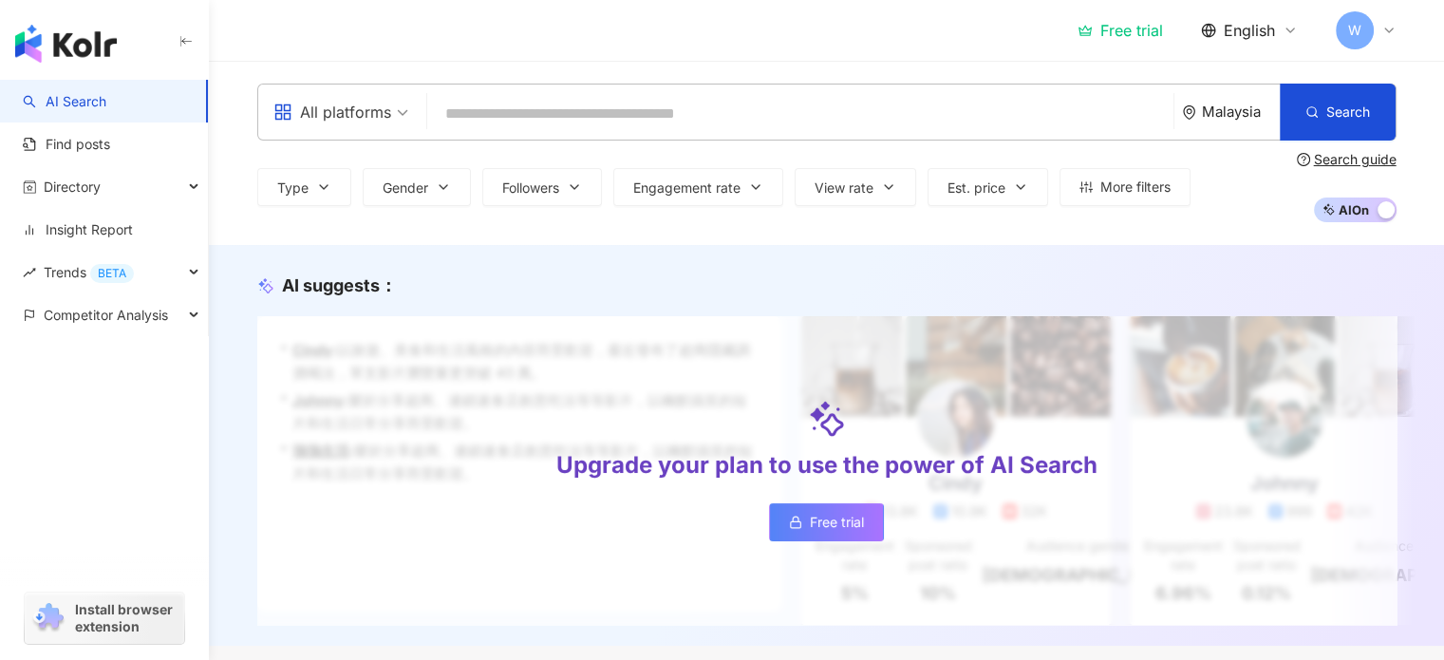
click at [609, 111] on input "search" at bounding box center [800, 114] width 731 height 36
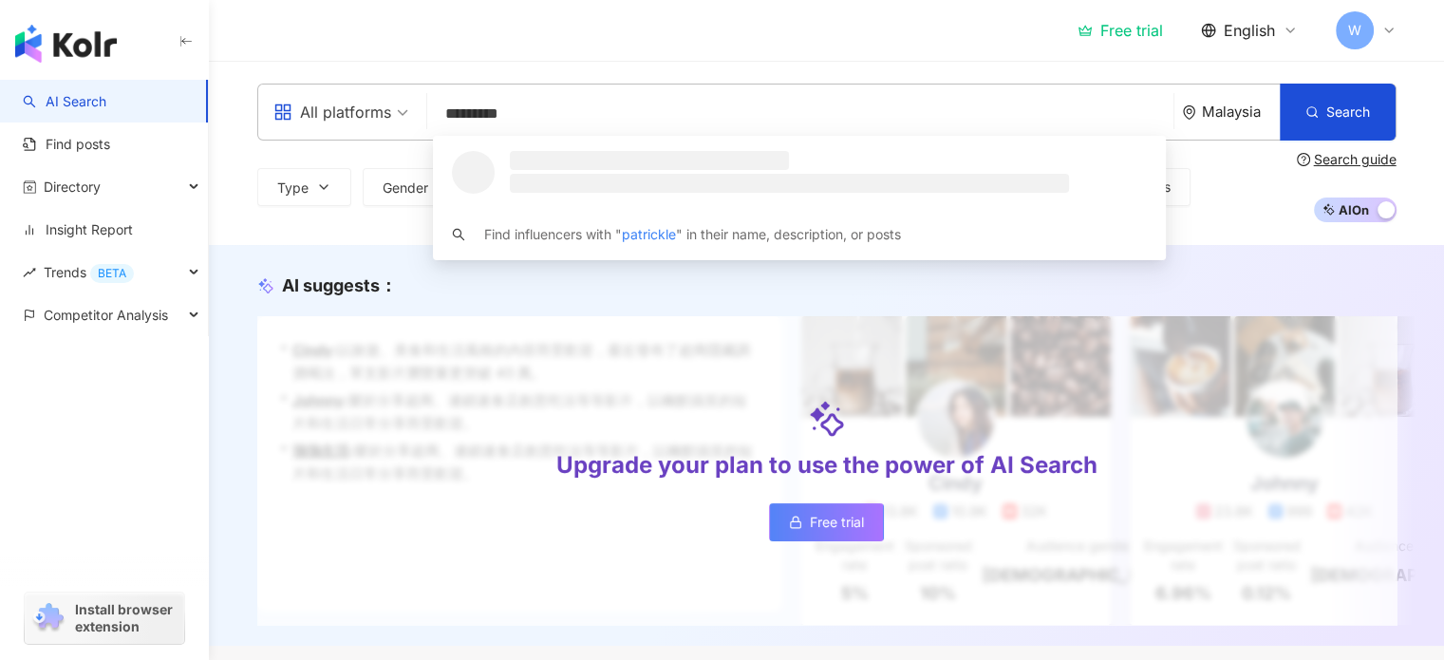
type input "**********"
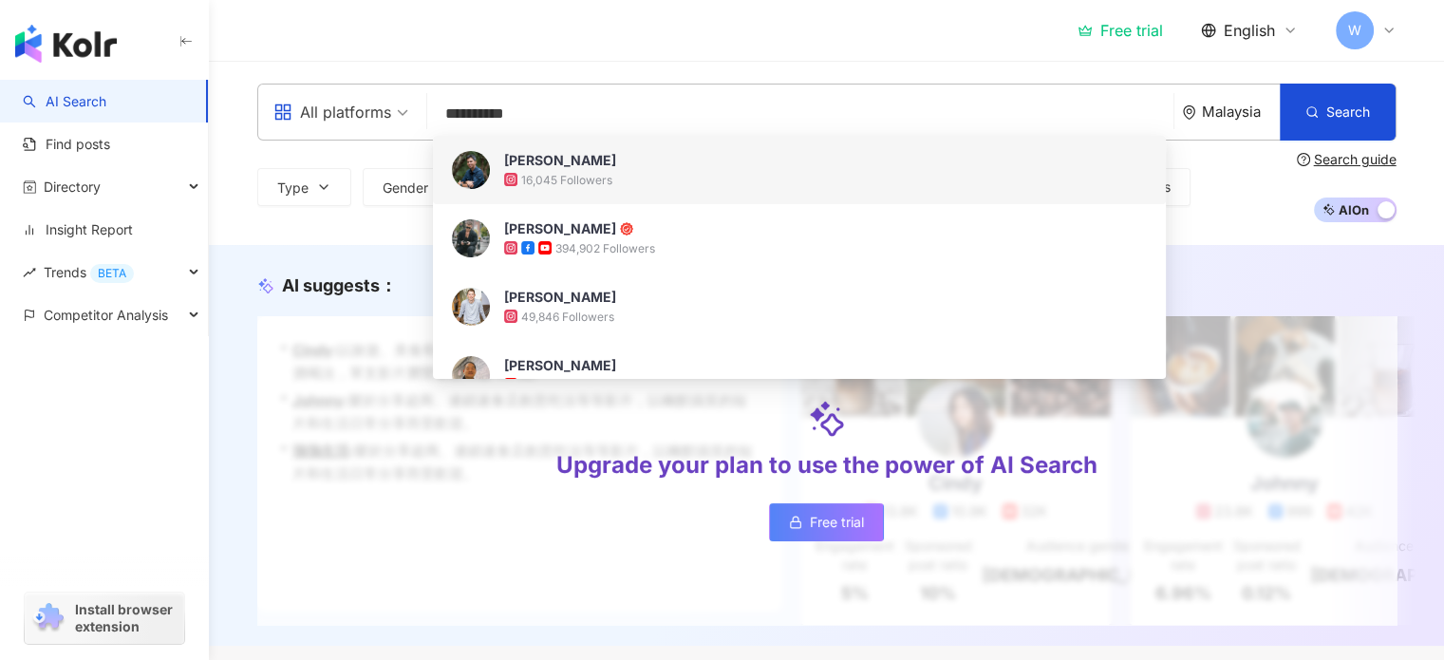
click at [665, 181] on div "16,045 Followers" at bounding box center [825, 179] width 643 height 19
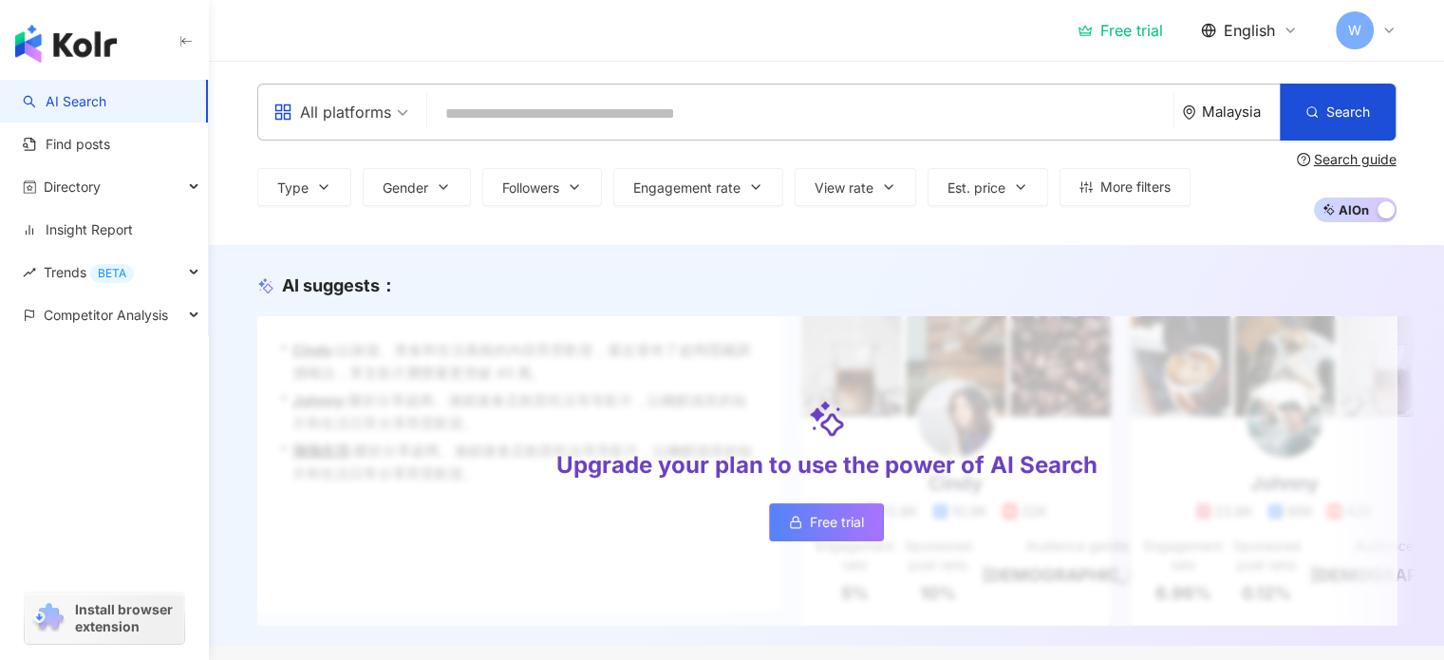
click at [475, 119] on input "search" at bounding box center [800, 114] width 731 height 36
click at [677, 117] on input "search" at bounding box center [800, 114] width 731 height 36
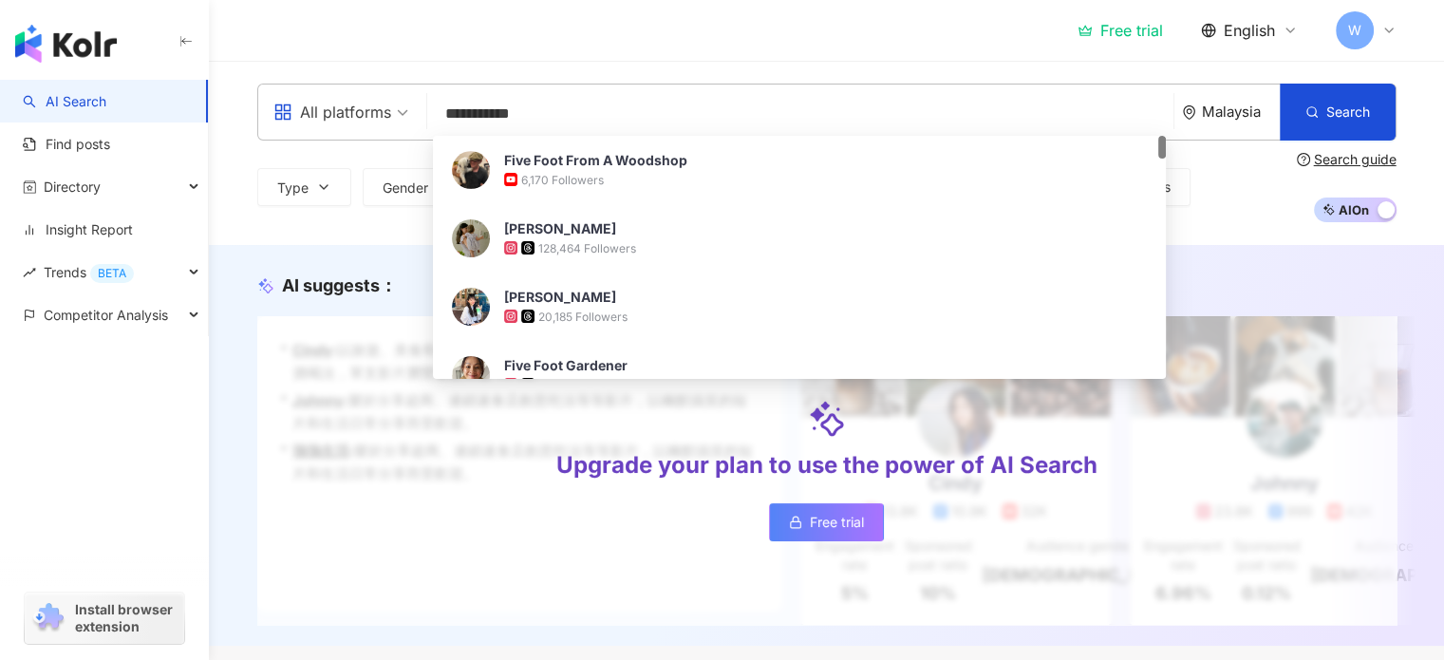
type input "**********"
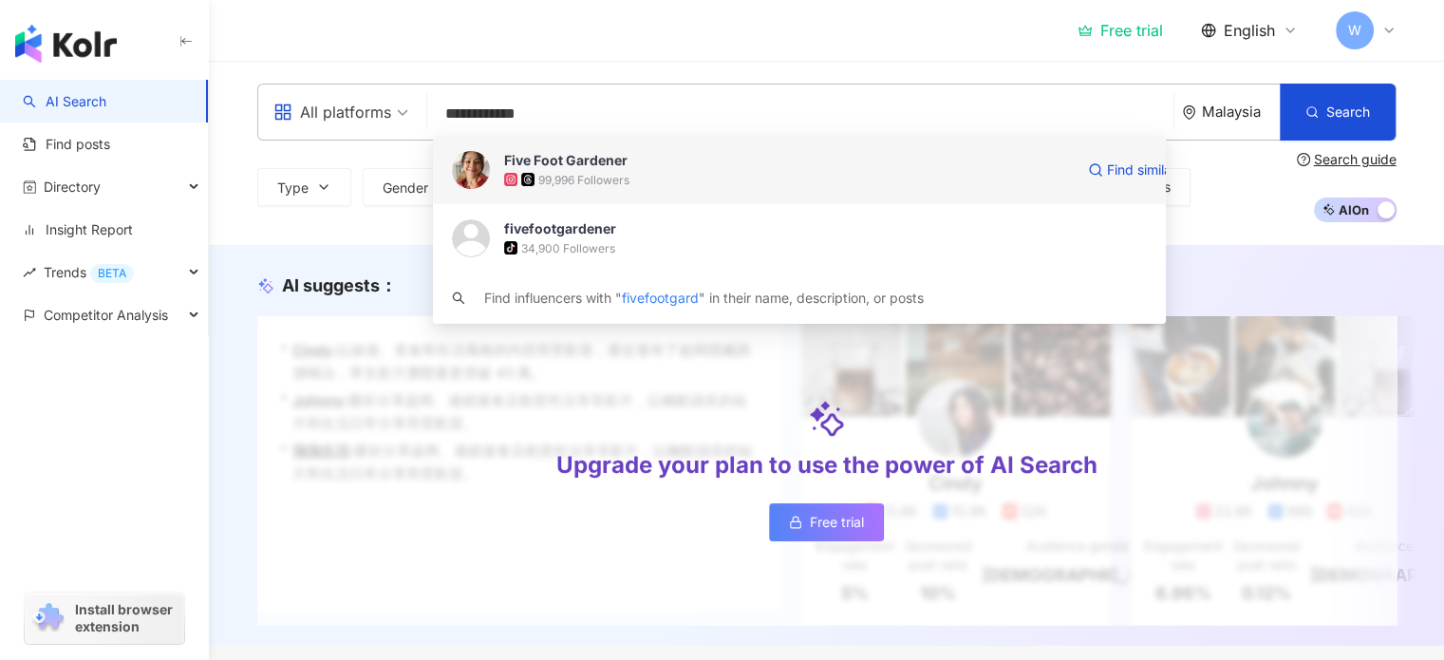
click at [634, 158] on span "Five Foot Gardener" at bounding box center [789, 160] width 570 height 19
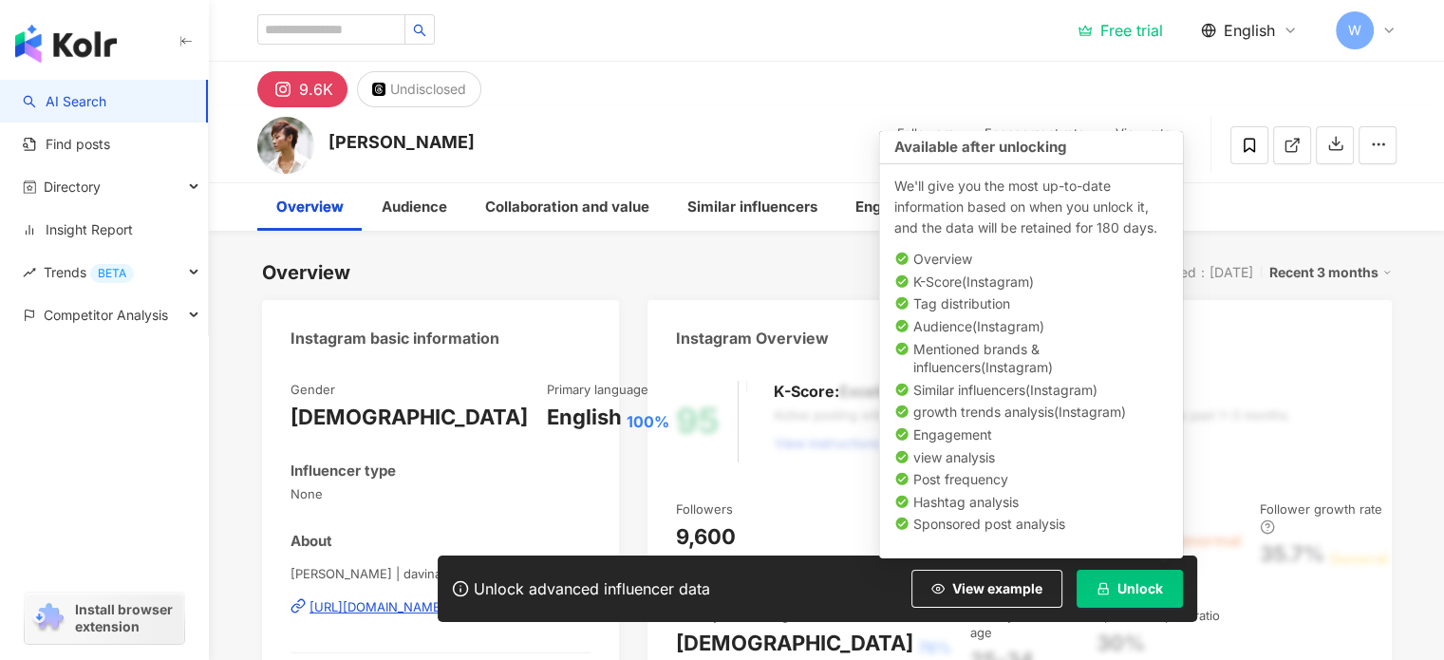
click at [1135, 581] on span "Unlock" at bounding box center [1140, 588] width 46 height 15
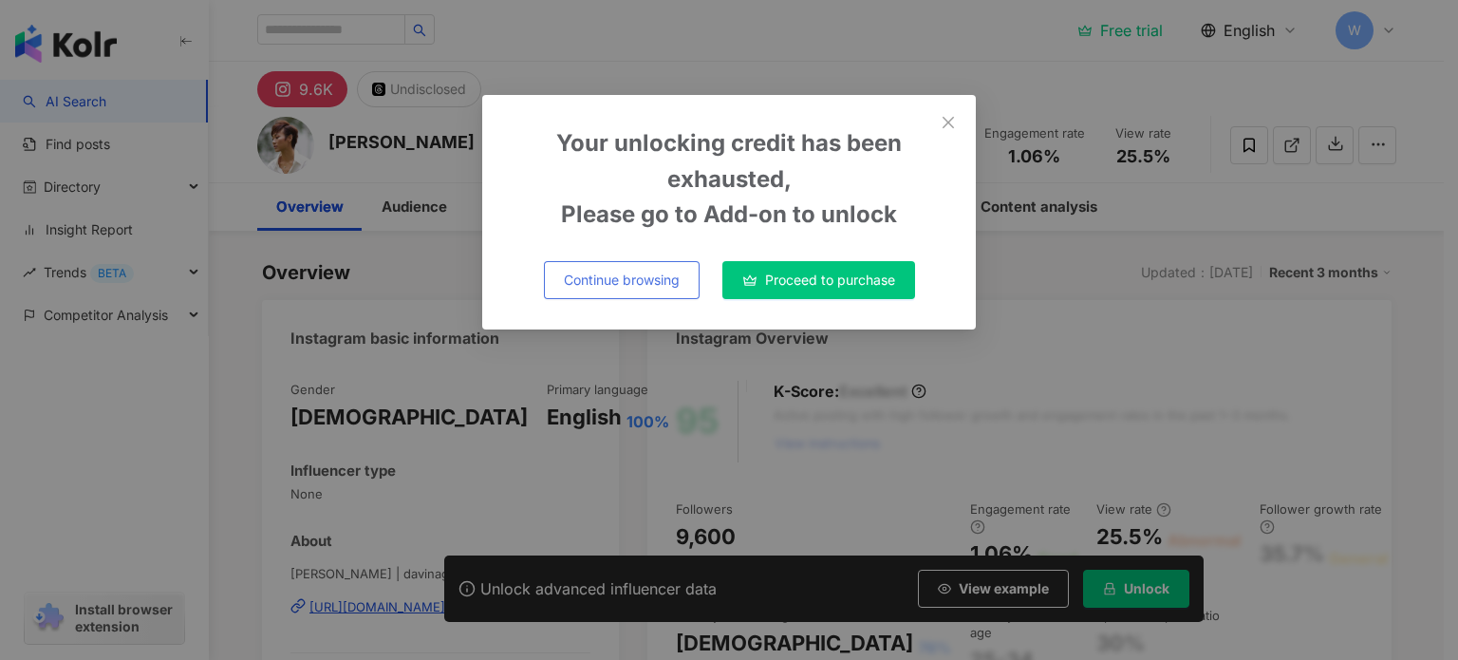
click at [683, 280] on button "Continue browsing" at bounding box center [622, 280] width 156 height 38
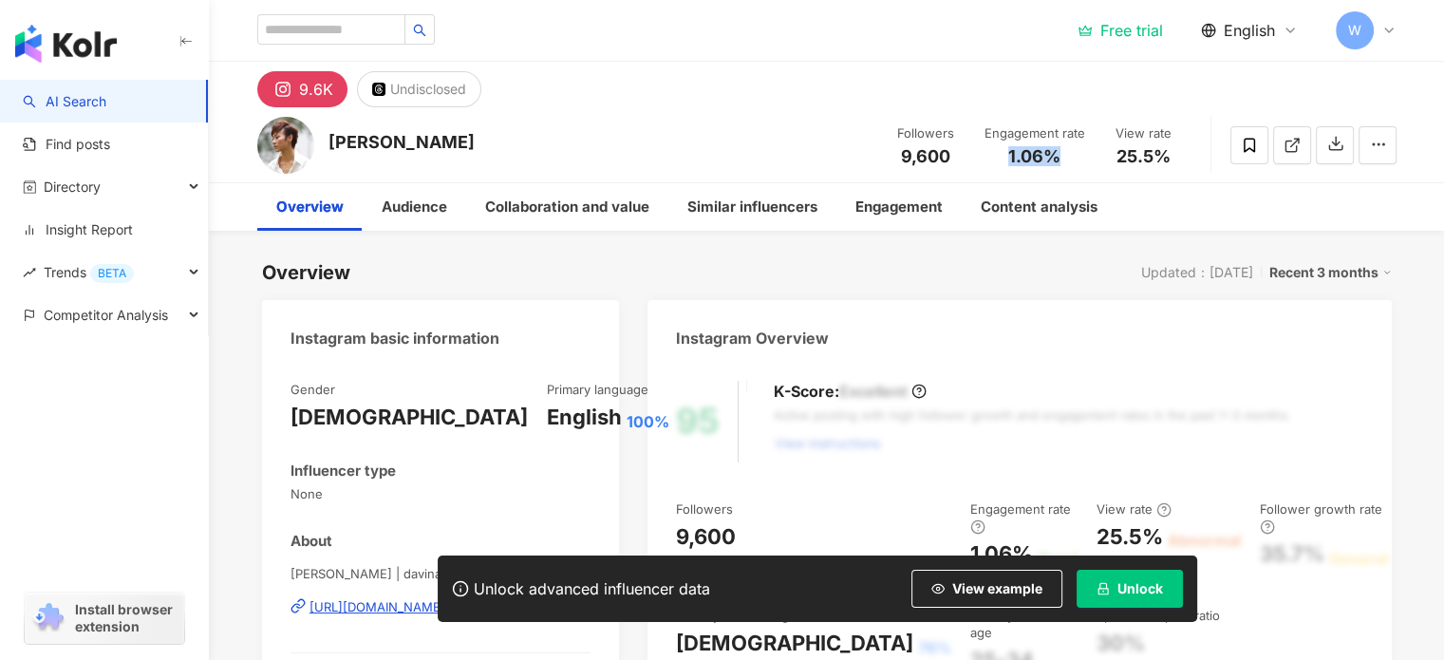
drag, startPoint x: 987, startPoint y: 160, endPoint x: 1071, endPoint y: 168, distance: 83.9
click at [1060, 162] on div "1.06%" at bounding box center [1035, 156] width 101 height 19
click at [1075, 170] on div "Followers 9,600 Engagement rate 1.06% View rate 25.5%" at bounding box center [1034, 145] width 313 height 56
click at [350, 21] on input "search" at bounding box center [331, 29] width 148 height 30
click at [437, 205] on div "Audience" at bounding box center [415, 207] width 66 height 23
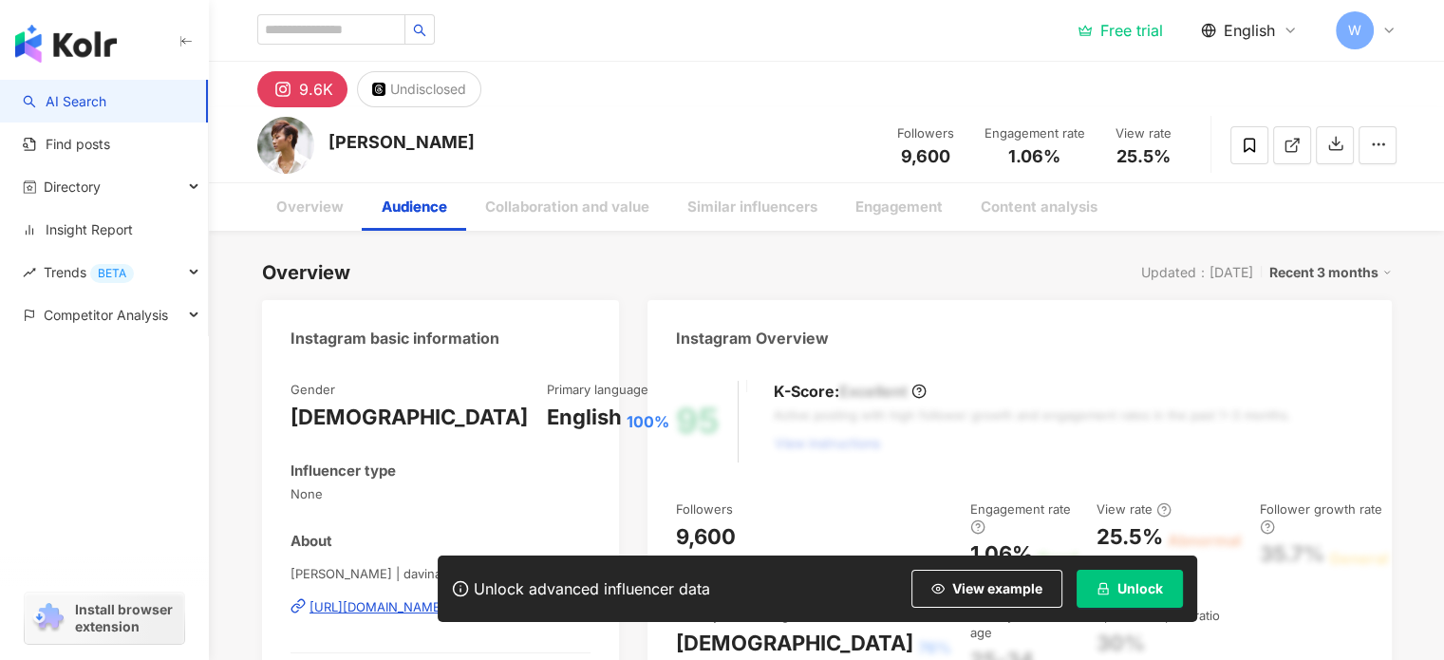
scroll to position [1656, 0]
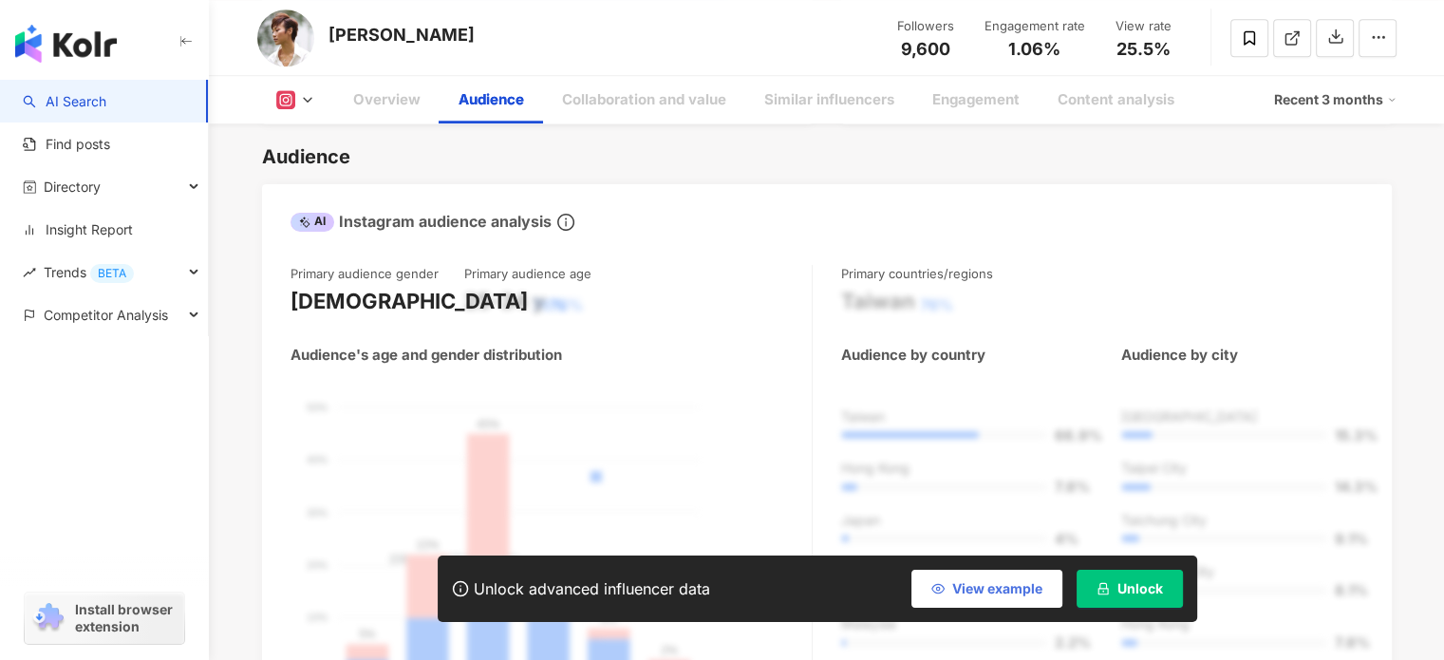
click at [994, 577] on button "View example" at bounding box center [986, 589] width 151 height 38
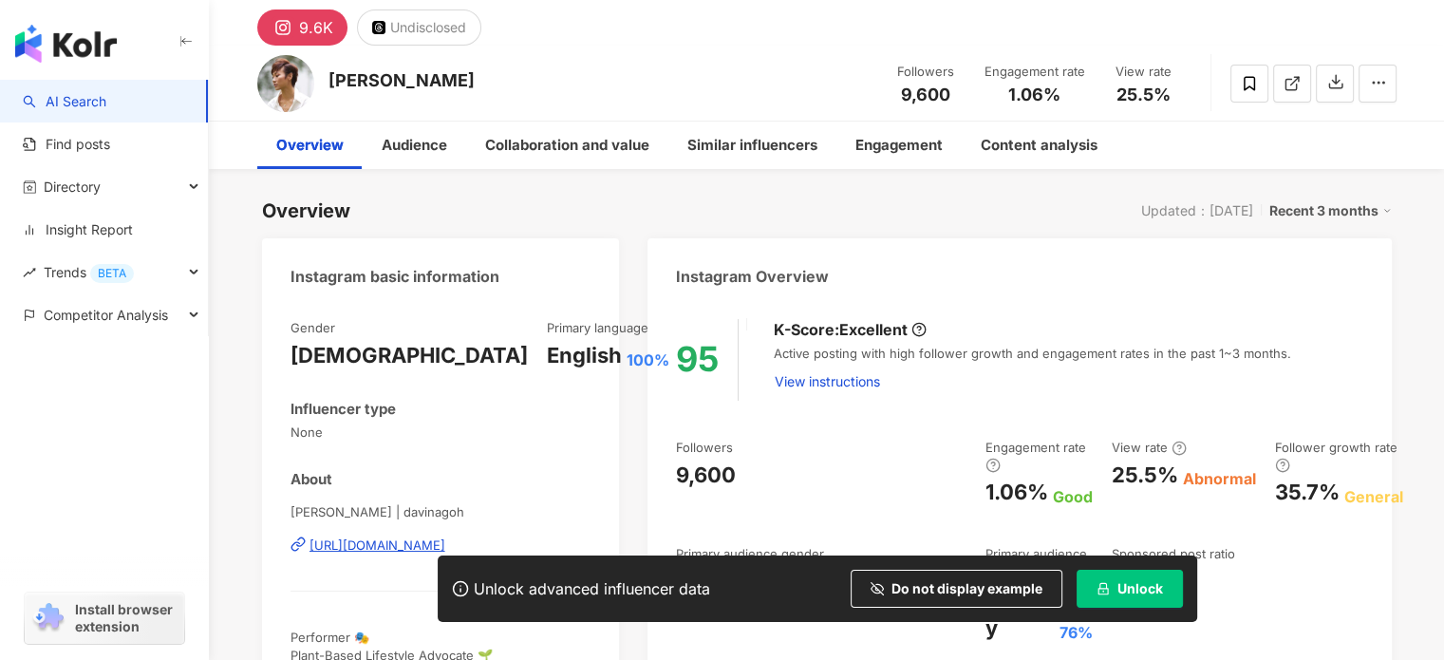
scroll to position [95, 0]
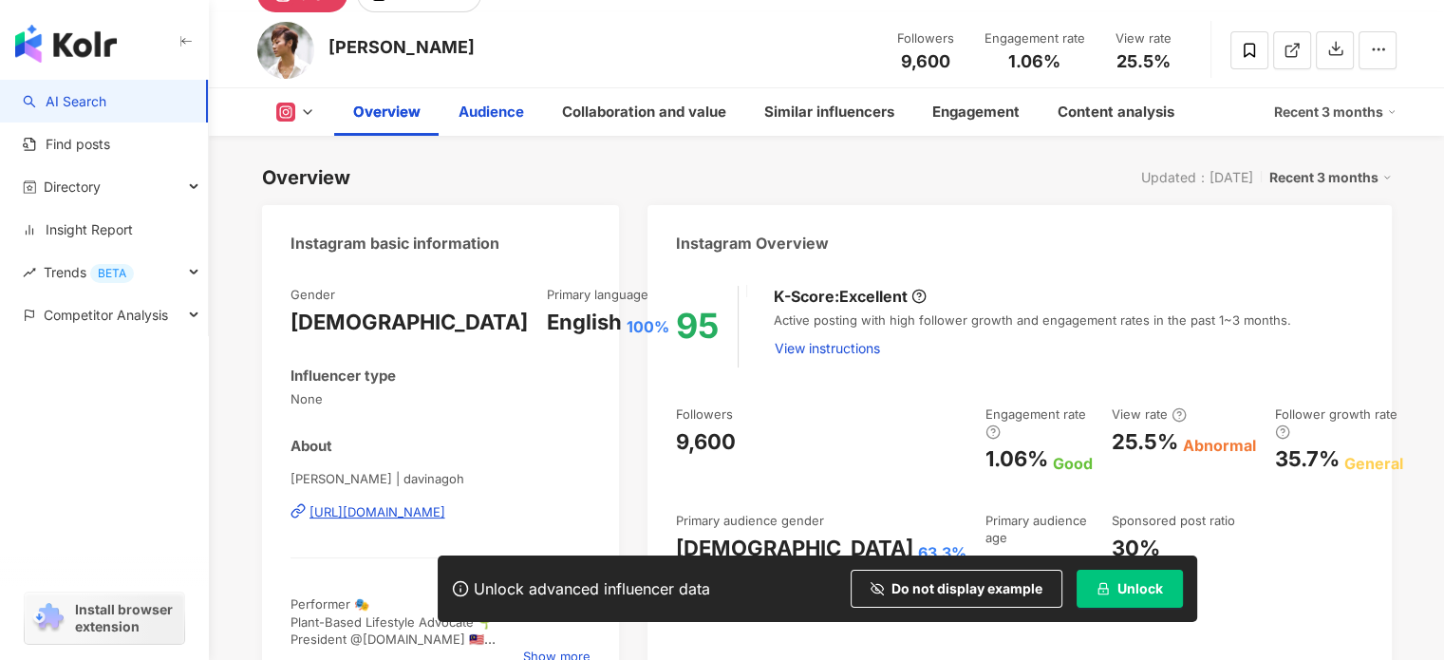
click at [494, 122] on div "Audience" at bounding box center [492, 112] width 66 height 23
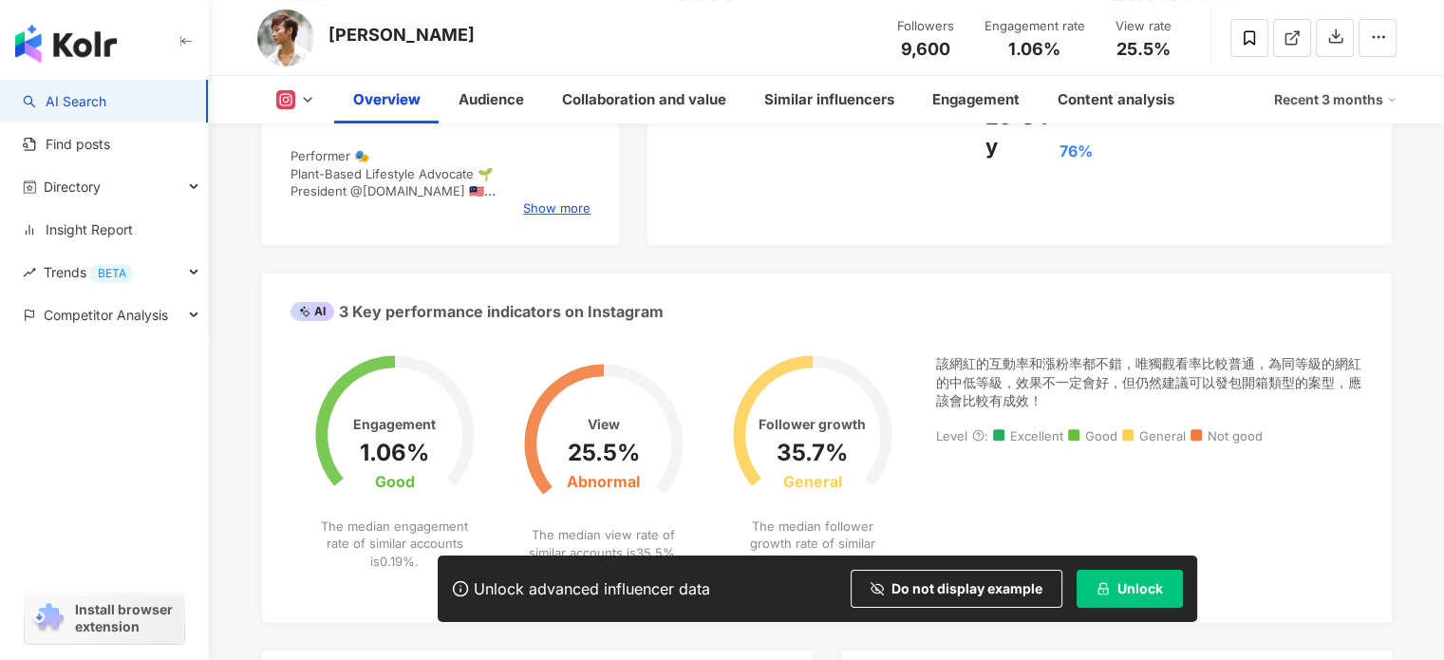
scroll to position [516, 0]
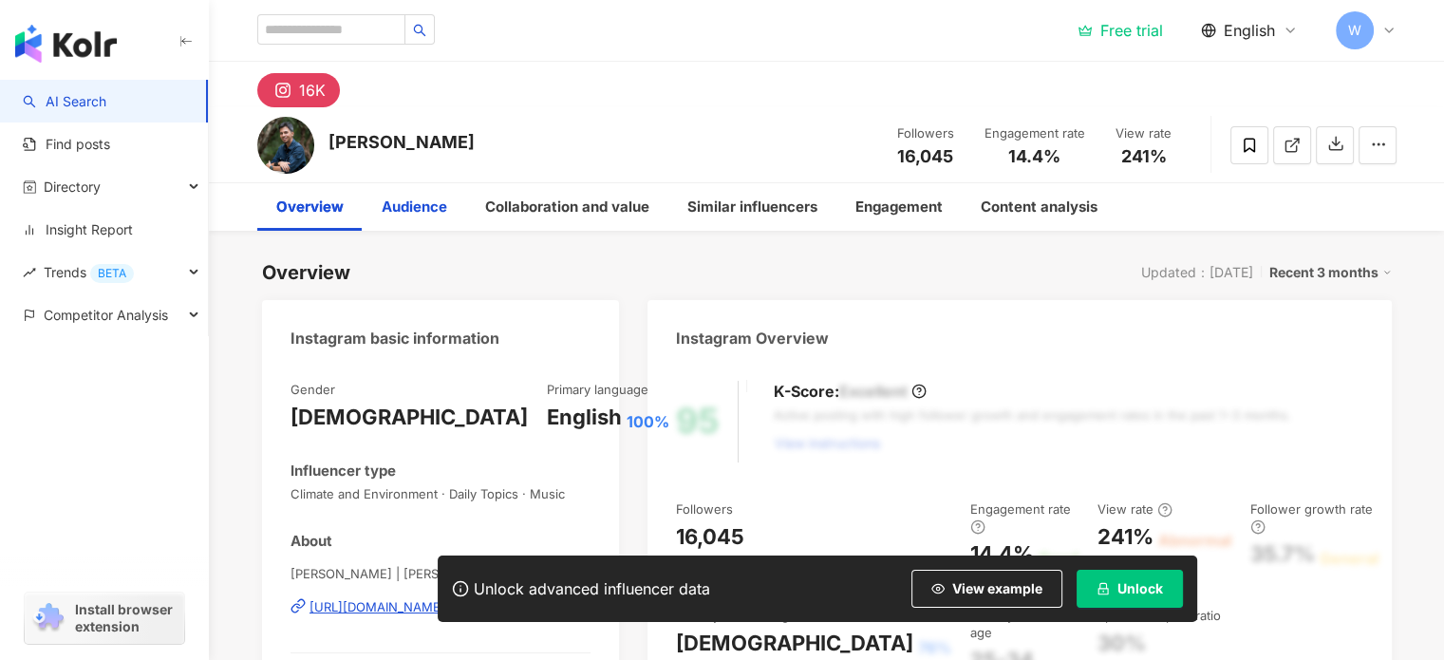
click at [422, 201] on div "Audience" at bounding box center [415, 207] width 66 height 23
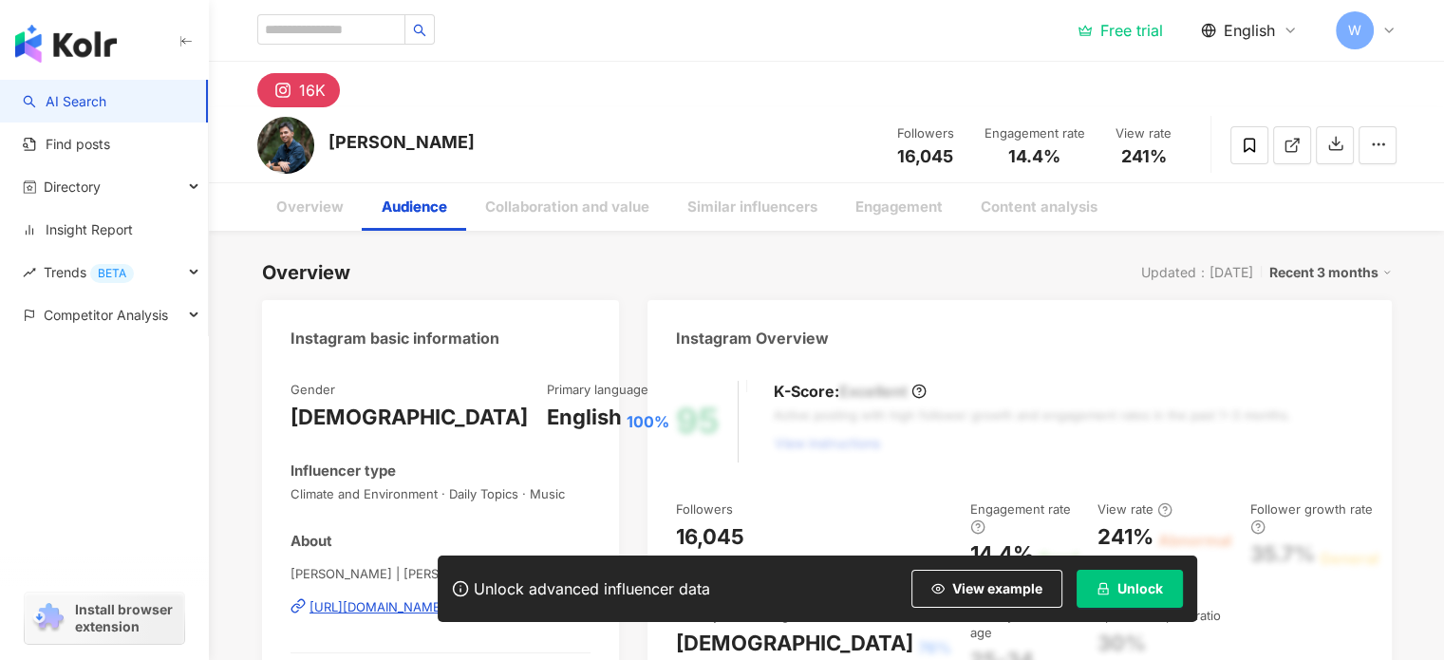
scroll to position [1656, 0]
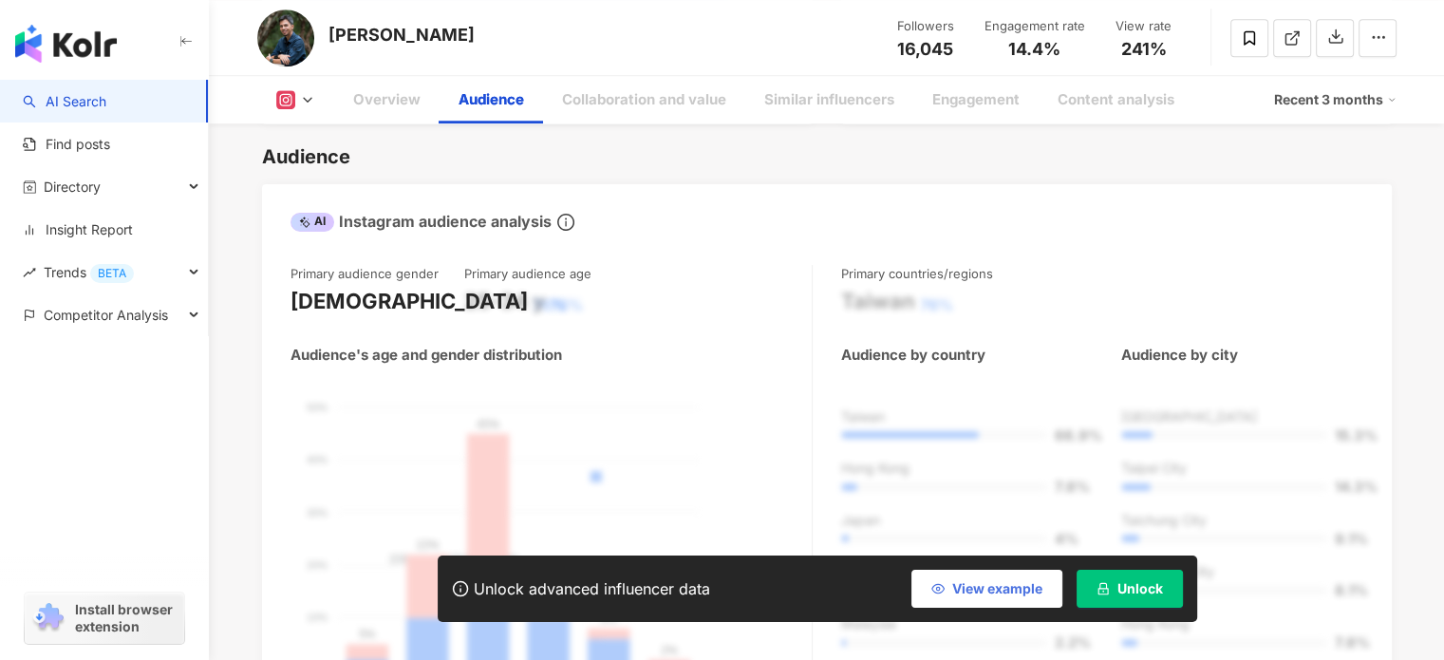
click at [959, 573] on button "View example" at bounding box center [986, 589] width 151 height 38
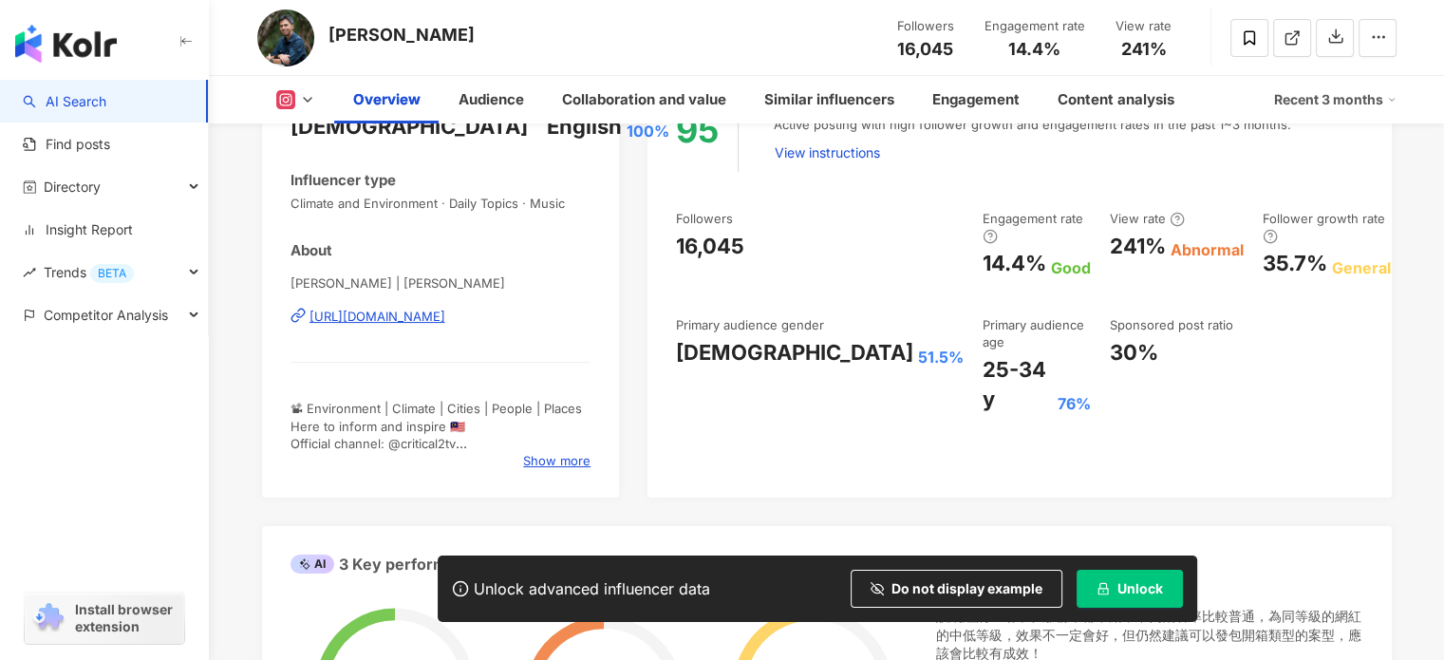
scroll to position [95, 0]
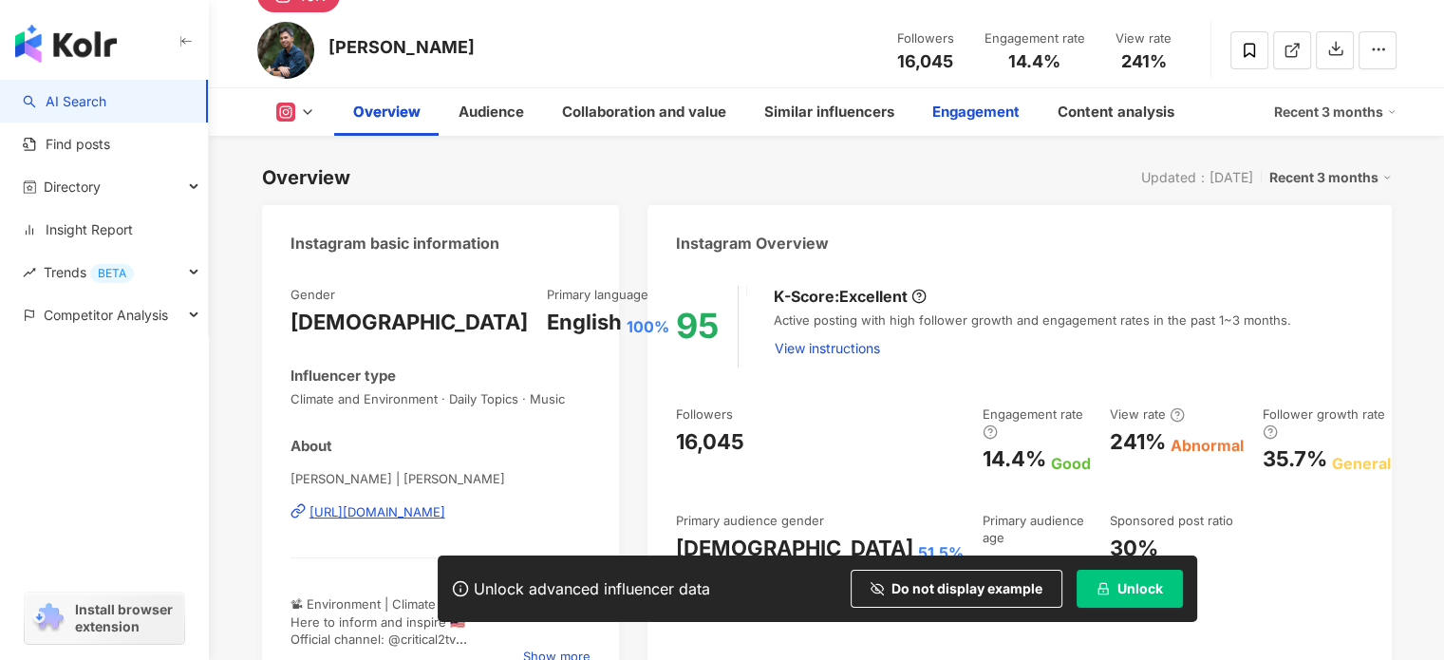
click at [960, 111] on div "Engagement" at bounding box center [975, 112] width 87 height 23
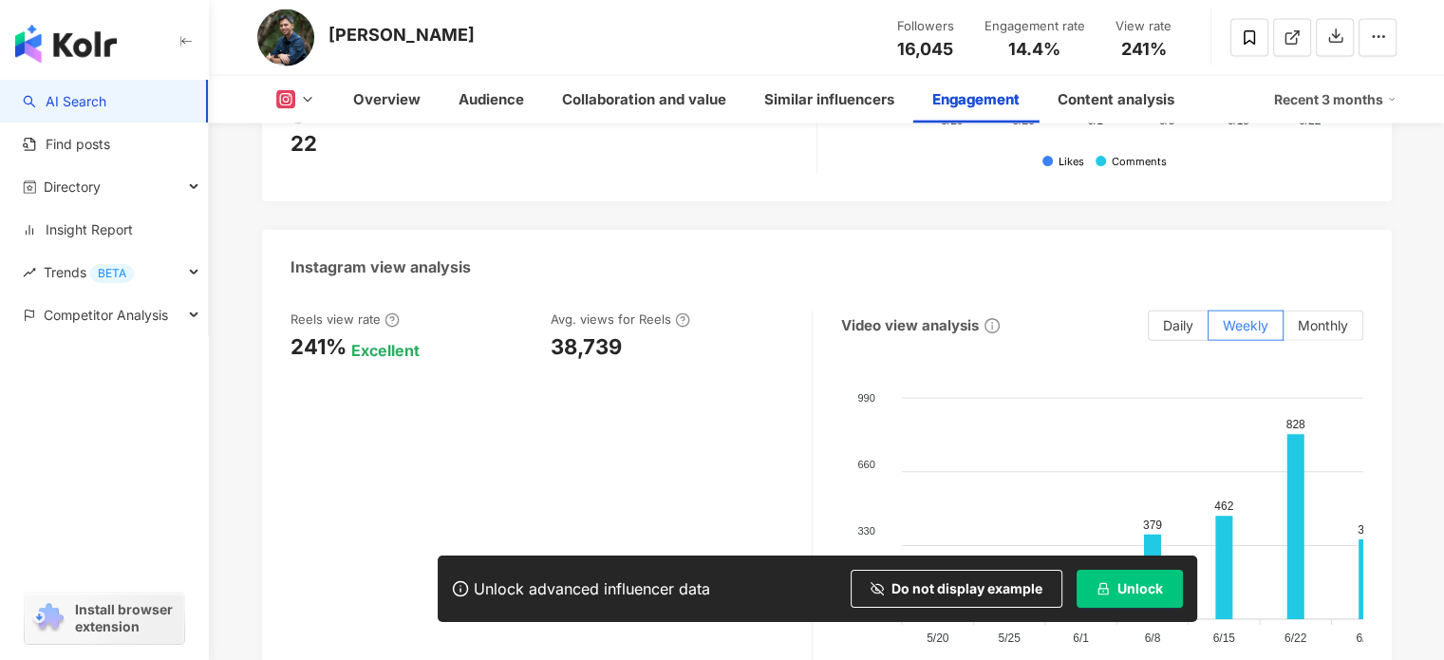
scroll to position [3733, 0]
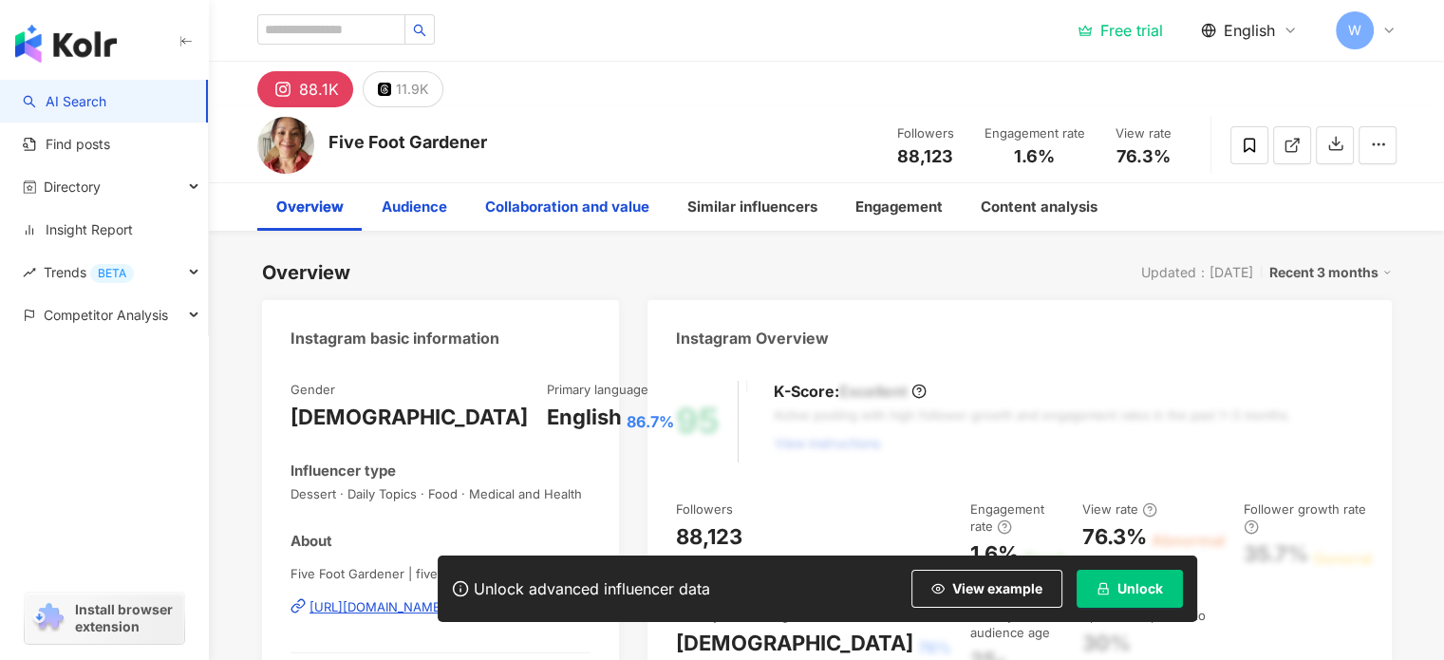
click at [593, 208] on div "Collaboration and value" at bounding box center [567, 207] width 164 height 23
click at [422, 215] on div "Audience" at bounding box center [415, 207] width 66 height 23
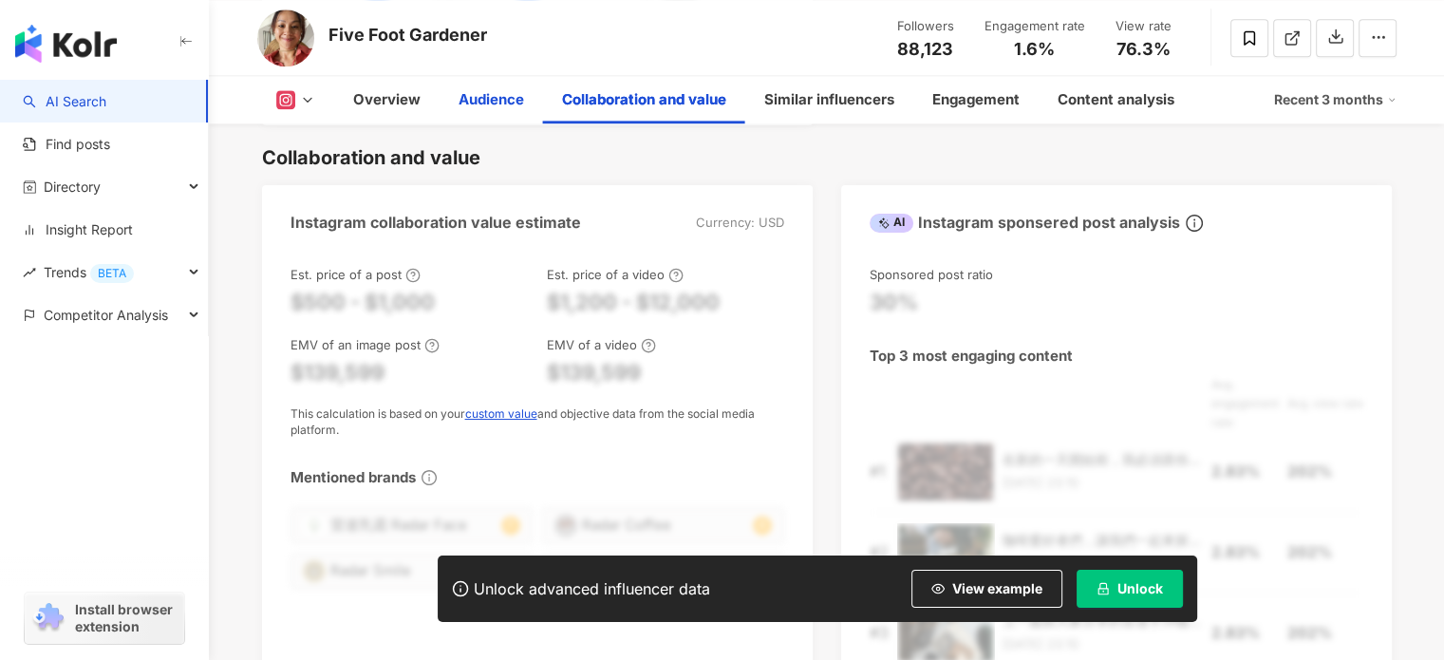
click at [498, 97] on div "Audience" at bounding box center [492, 99] width 66 height 23
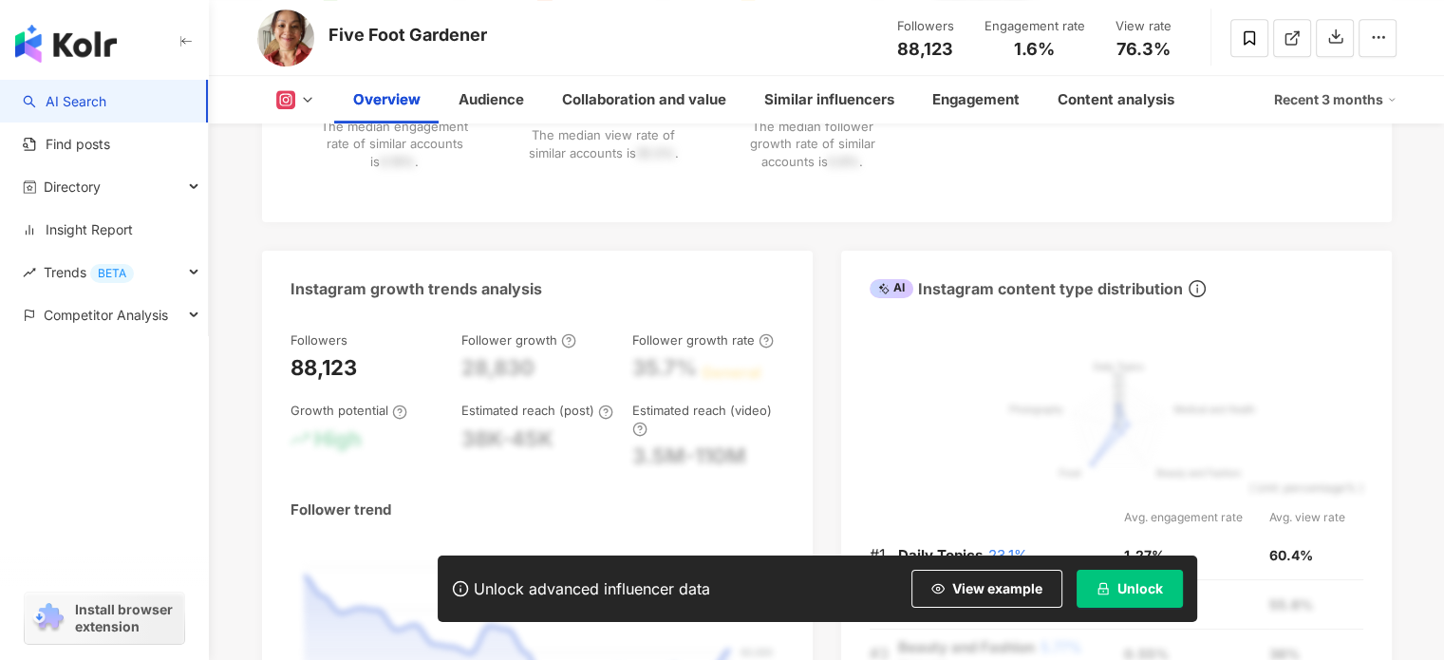
scroll to position [896, 0]
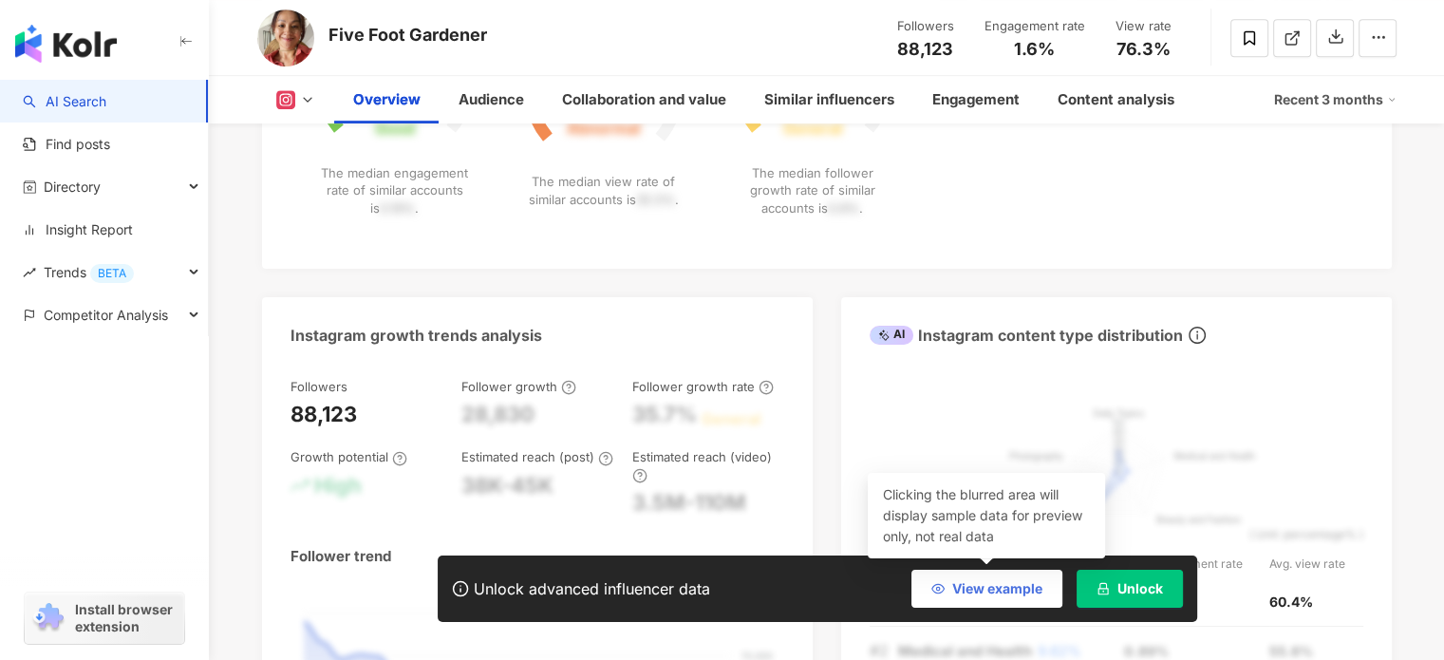
click at [965, 603] on button "View example" at bounding box center [986, 589] width 151 height 38
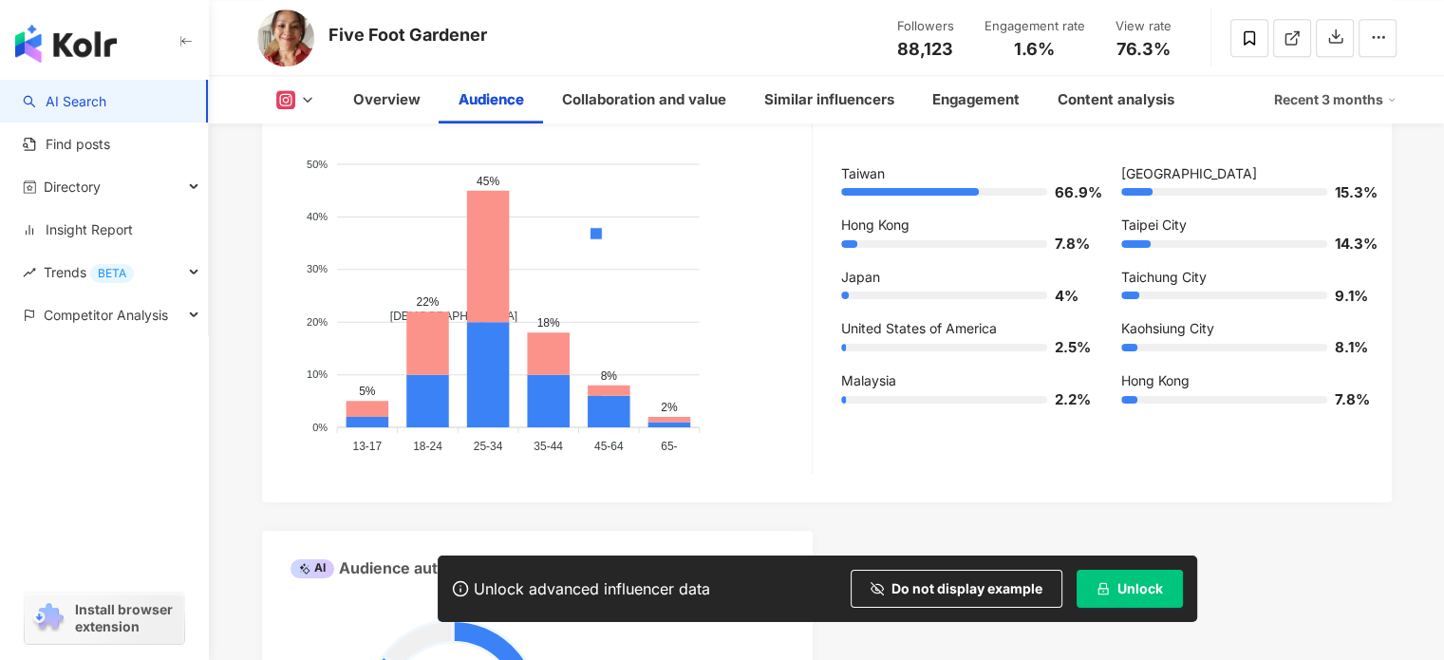
scroll to position [1709, 0]
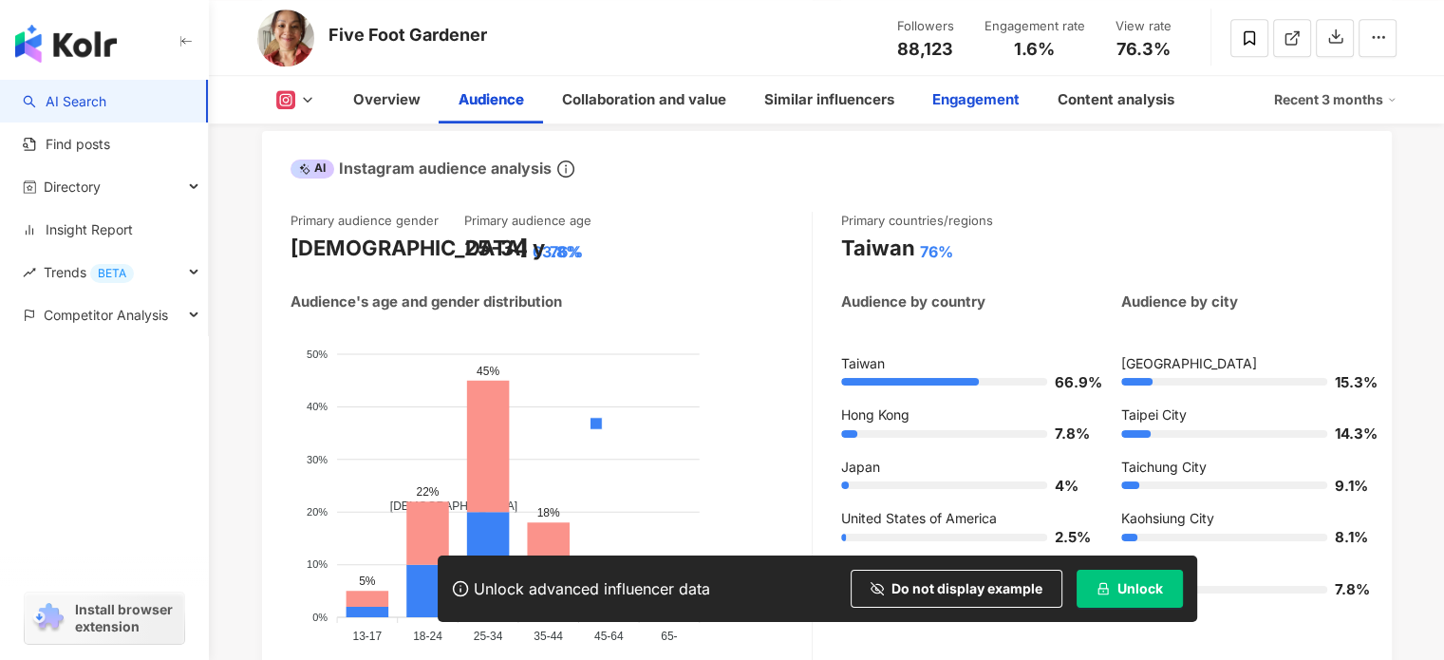
click at [932, 107] on div "Engagement" at bounding box center [975, 99] width 87 height 23
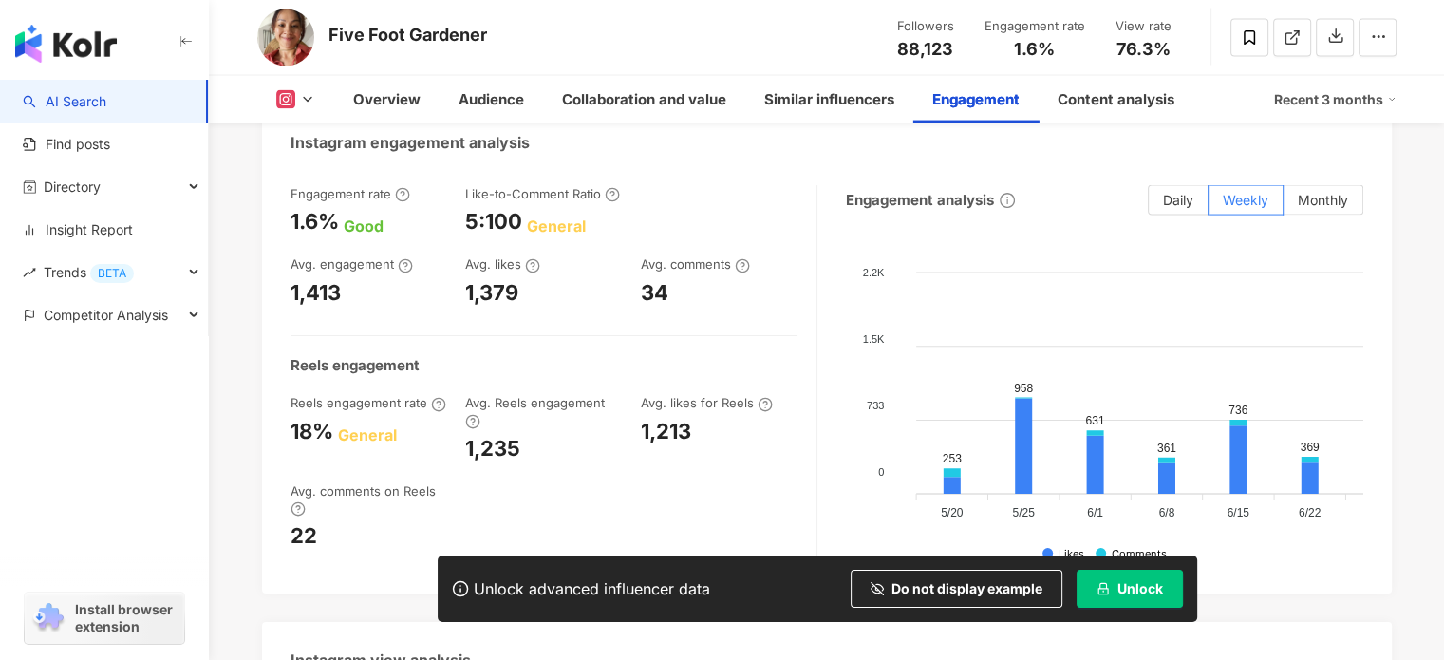
scroll to position [3703, 0]
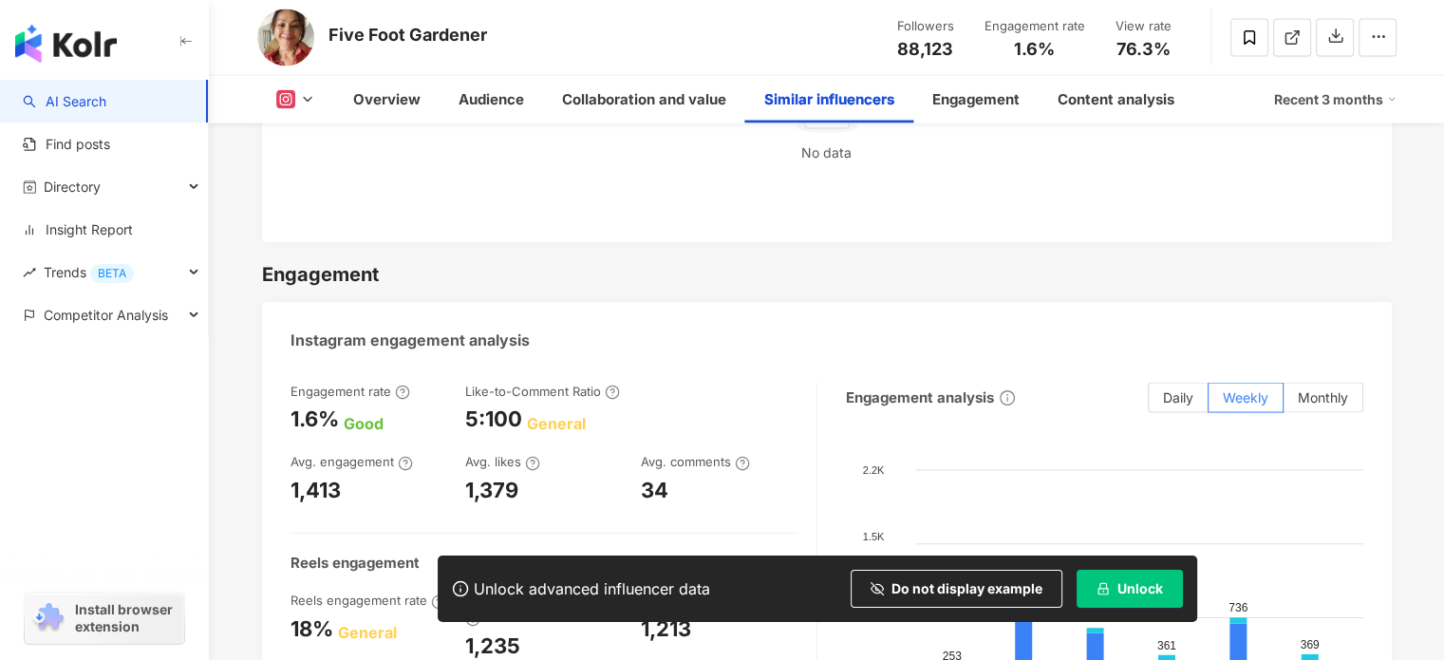
scroll to position [3703, 0]
